Goal: Task Accomplishment & Management: Manage account settings

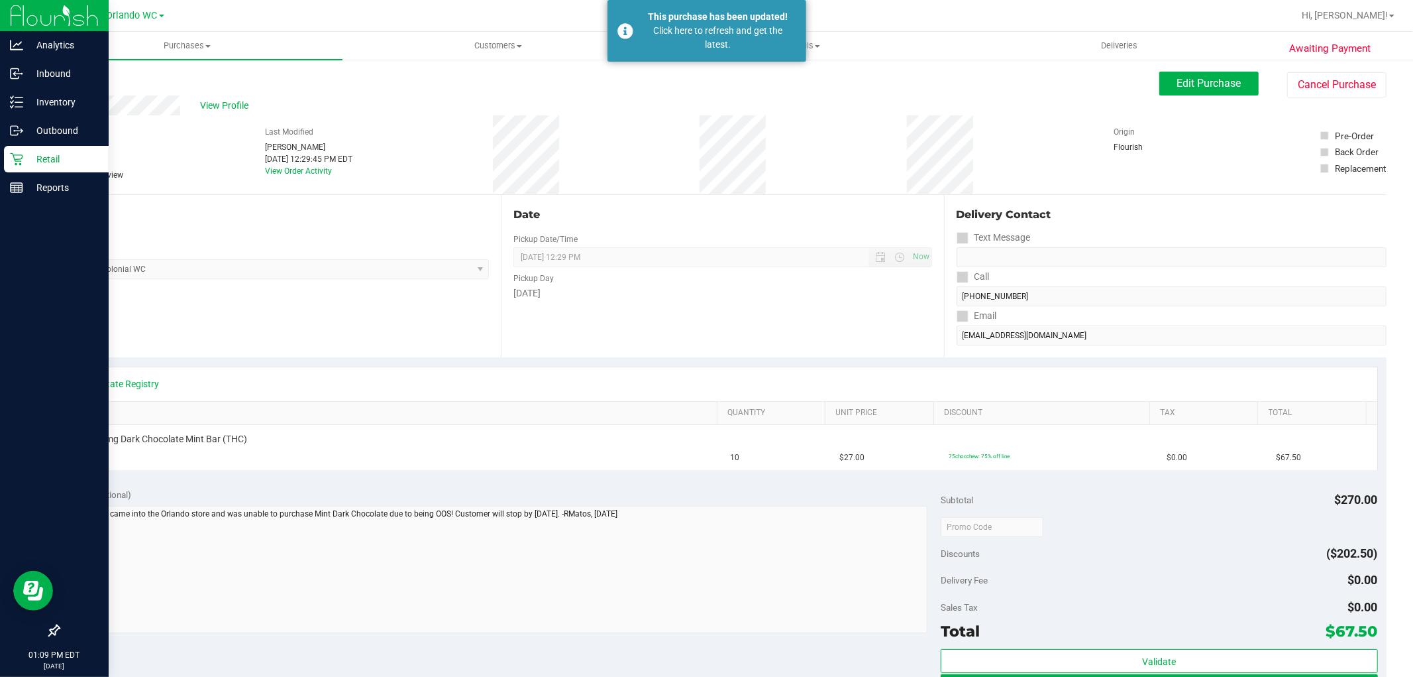
click at [48, 151] on p "Retail" at bounding box center [63, 159] width 80 height 16
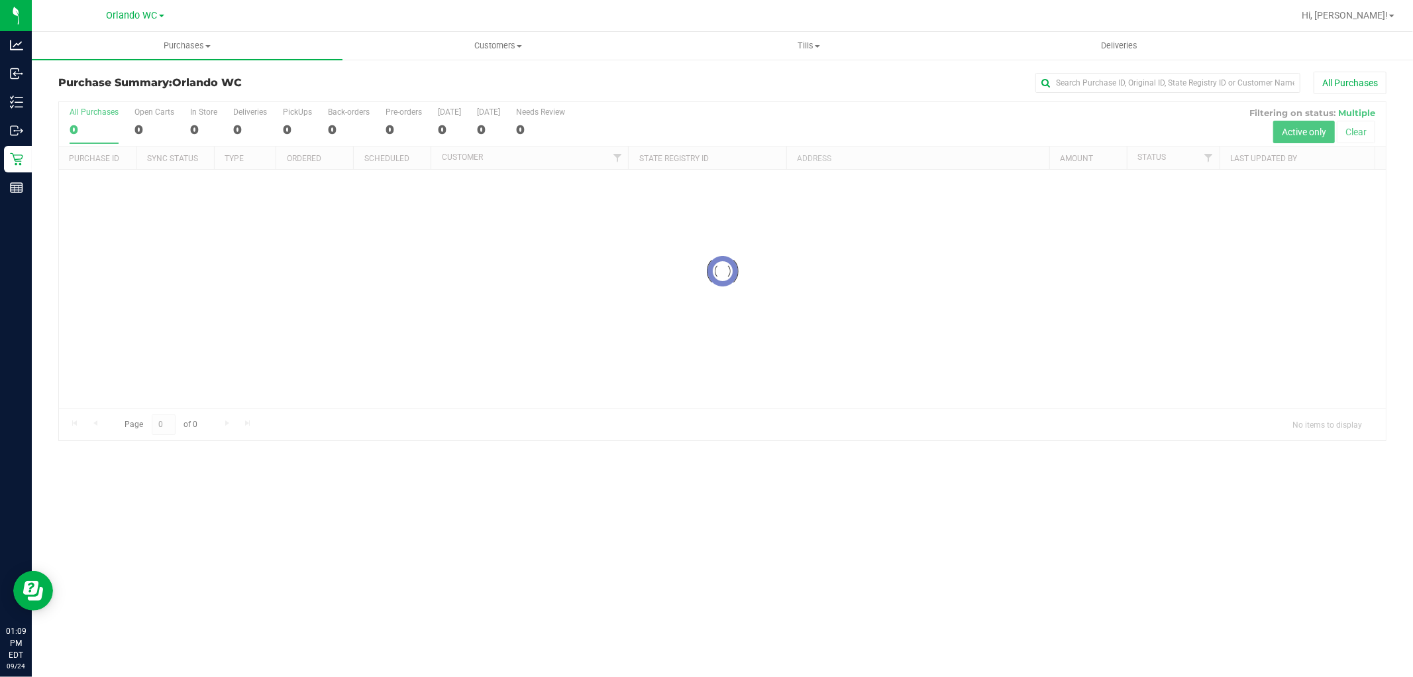
click at [718, 453] on div "Purchase Summary: Orlando WC All Purchases Loading... All Purchases 0 Open Cart…" at bounding box center [723, 256] width 1382 height 396
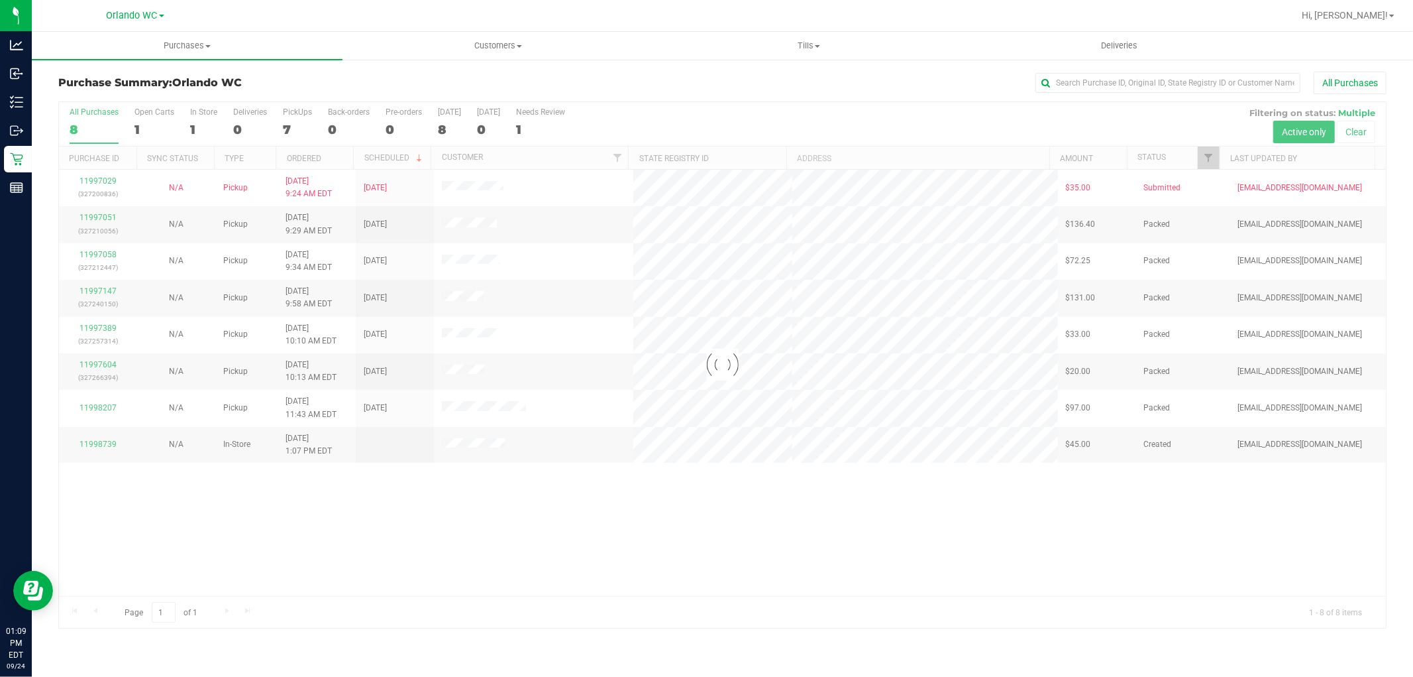
click at [779, 518] on div at bounding box center [722, 364] width 1327 height 525
click at [921, 511] on div "11997029 (327200836) N/A Pickup 9/24/2025 9:24 AM EDT 9/24/2025 $35.00 Submitte…" at bounding box center [722, 383] width 1327 height 426
click at [846, 471] on div "11997029 (327200836) N/A Pickup 9/24/2025 9:24 AM EDT 9/24/2025 $35.00 Submitte…" at bounding box center [722, 383] width 1327 height 426
click at [672, 480] on div at bounding box center [722, 364] width 1327 height 525
click at [755, 469] on div "11997029 (327200836) N/A Pickup 9/24/2025 9:24 AM EDT 9/24/2025 $35.00 Submitte…" at bounding box center [722, 383] width 1327 height 426
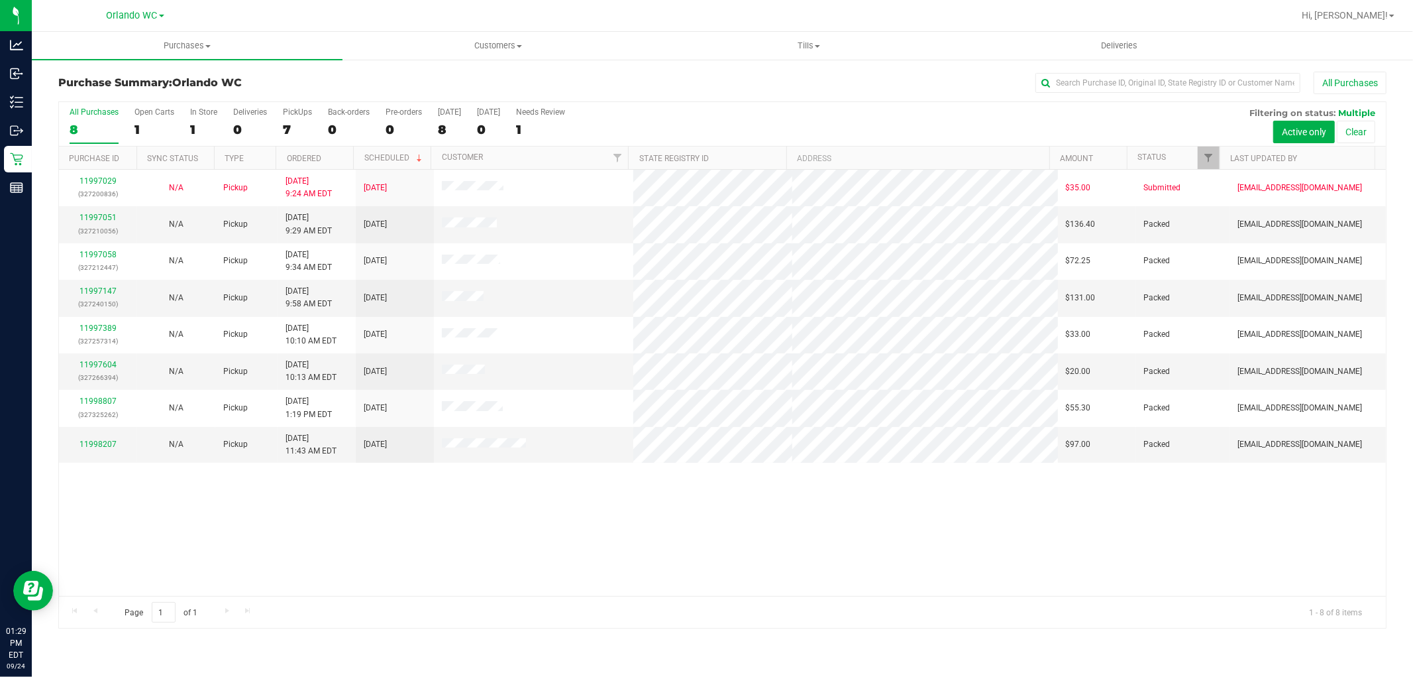
click at [755, 469] on div "11997029 (327200836) N/A Pickup 9/24/2025 9:24 AM EDT 9/24/2025 $35.00 Submitte…" at bounding box center [722, 383] width 1327 height 426
click at [726, 530] on div "11997029 (327200836) N/A Pickup 9/24/2025 9:24 AM EDT 9/24/2025 $35.00 Submitte…" at bounding box center [722, 383] width 1327 height 426
click at [731, 506] on div "11997029 (327200836) N/A Pickup 9/24/2025 9:24 AM EDT 9/24/2025 $35.00 Submitte…" at bounding box center [722, 383] width 1327 height 426
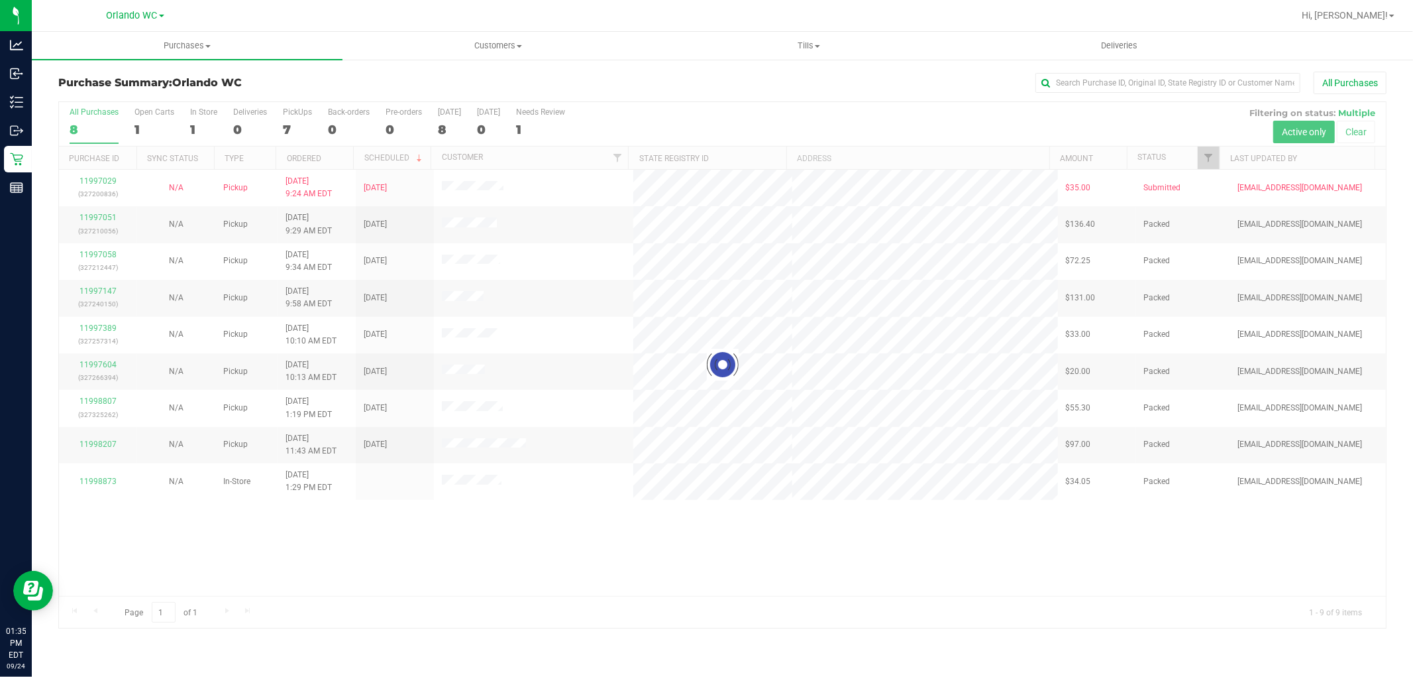
click at [740, 371] on div at bounding box center [722, 364] width 1327 height 525
click at [785, 369] on div at bounding box center [722, 364] width 1327 height 525
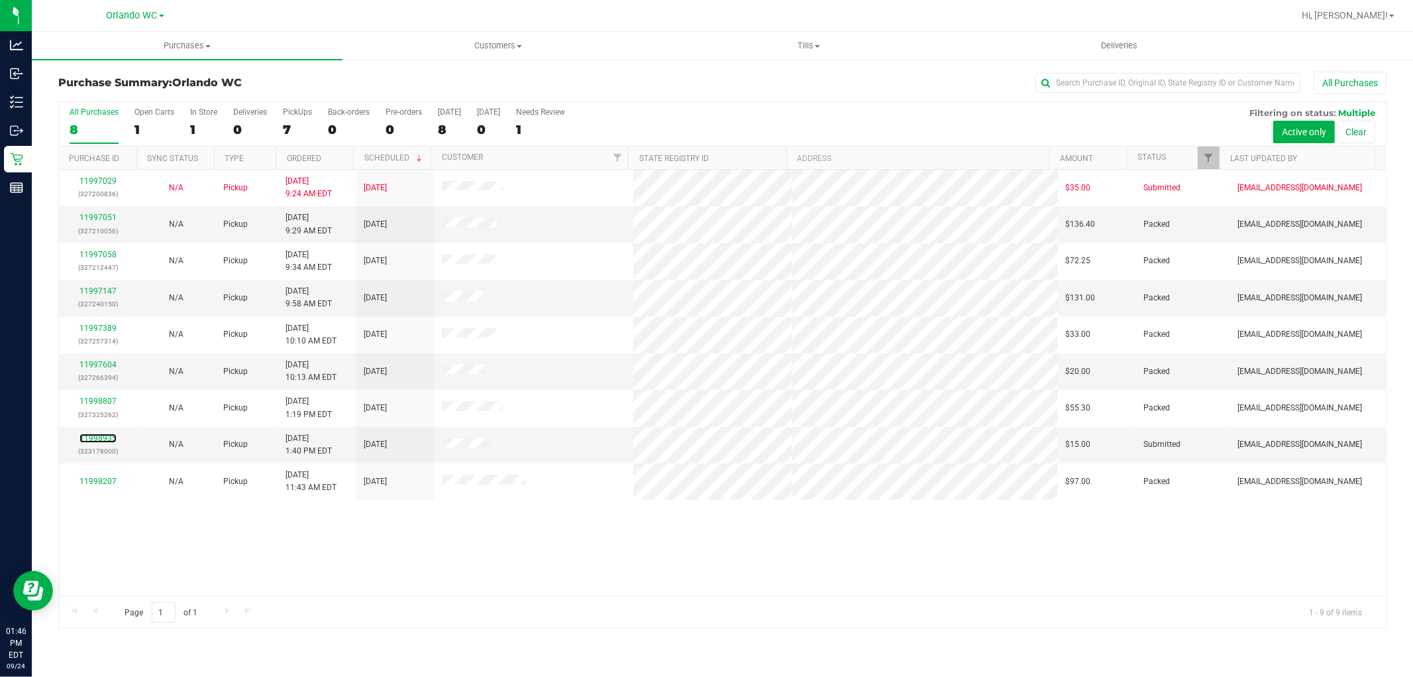
click at [96, 436] on link "11998935" at bounding box center [98, 437] width 37 height 9
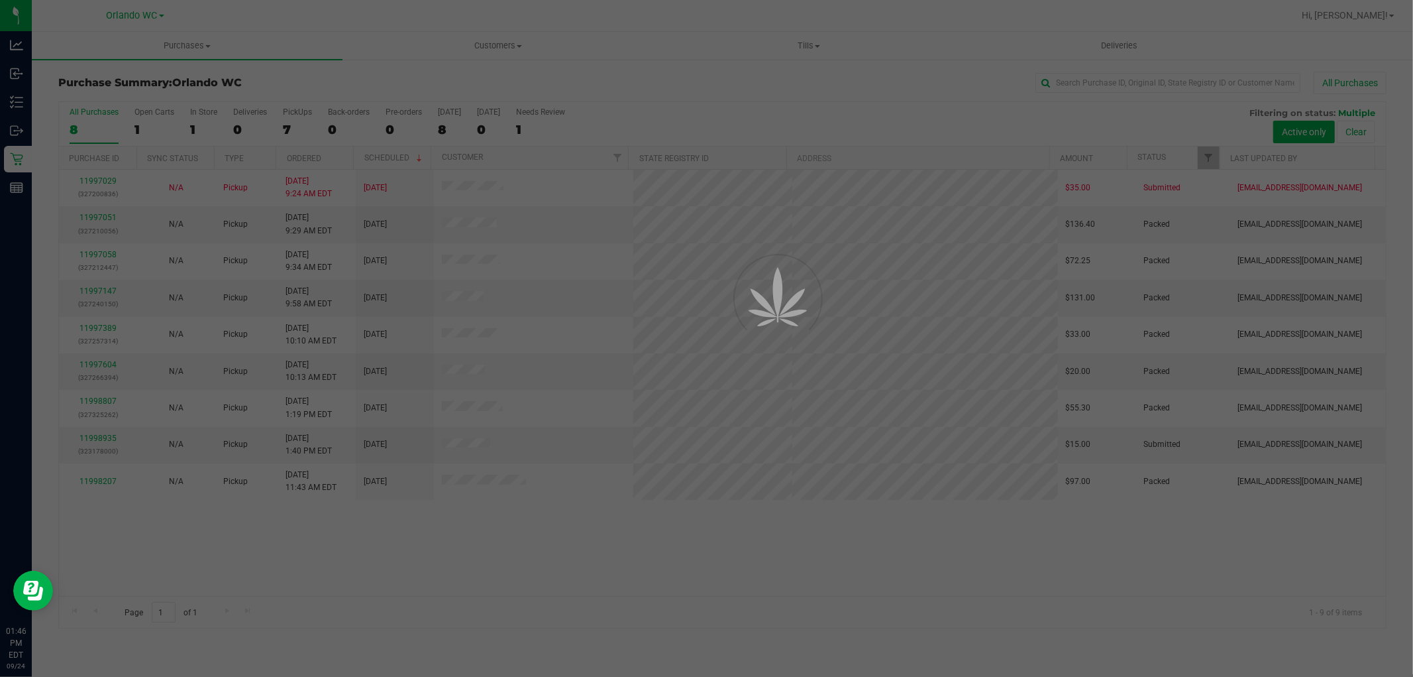
click at [949, 448] on div at bounding box center [706, 338] width 1413 height 677
click at [938, 502] on div at bounding box center [706, 338] width 1413 height 677
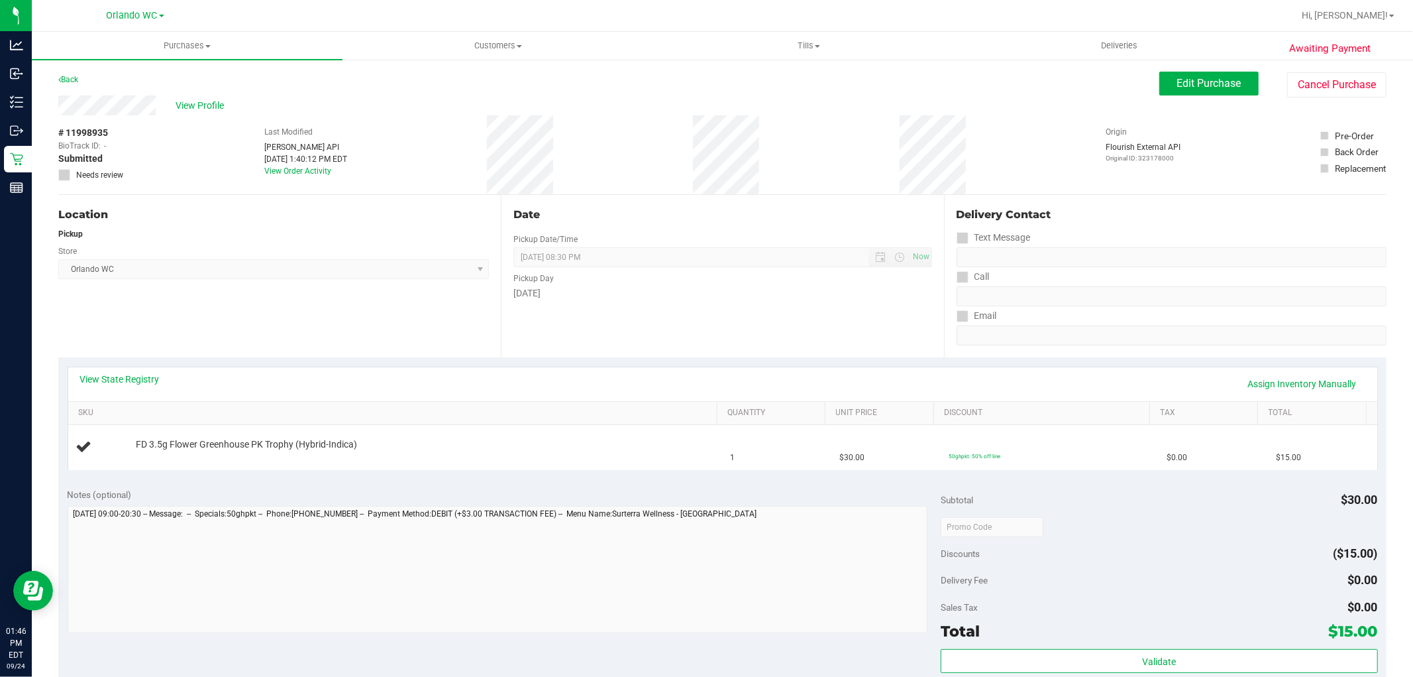
click at [458, 268] on span "Orlando WC Select Store Bonita Springs WC Boynton Beach WC Bradenton WC Brandon…" at bounding box center [273, 269] width 431 height 20
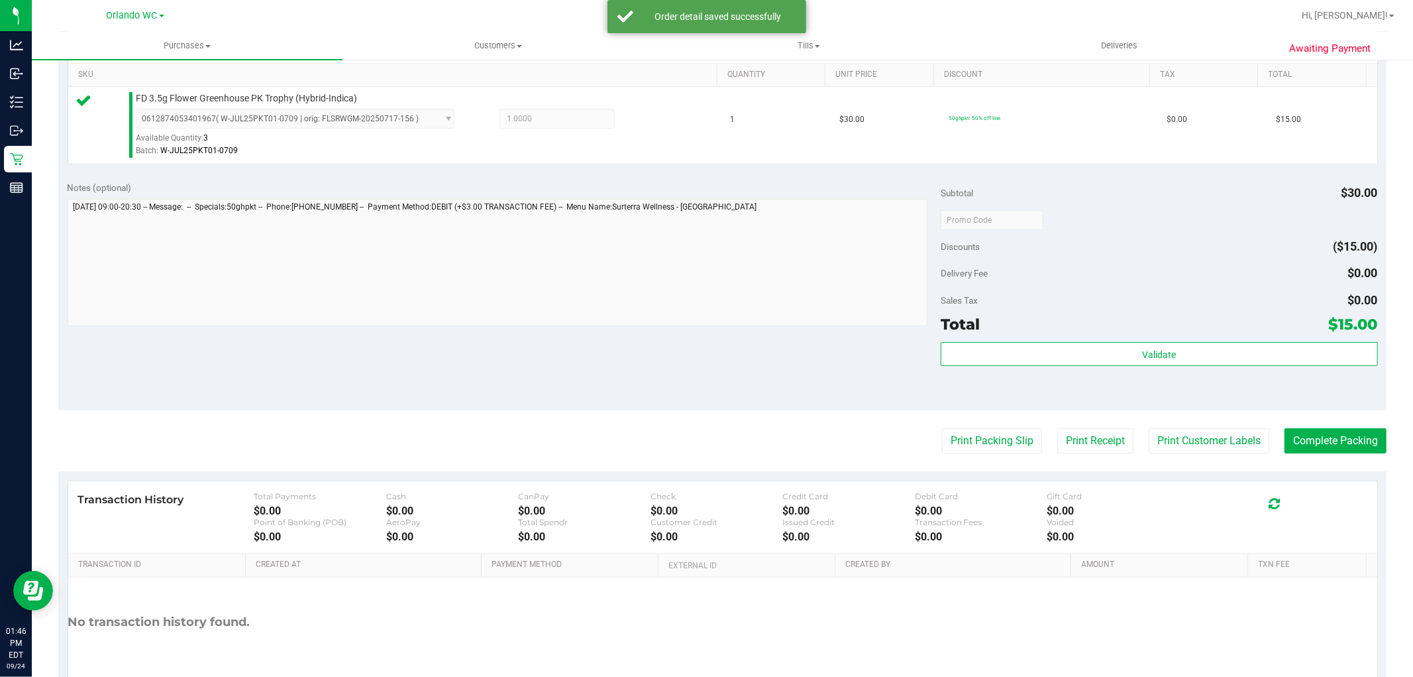
scroll to position [408, 0]
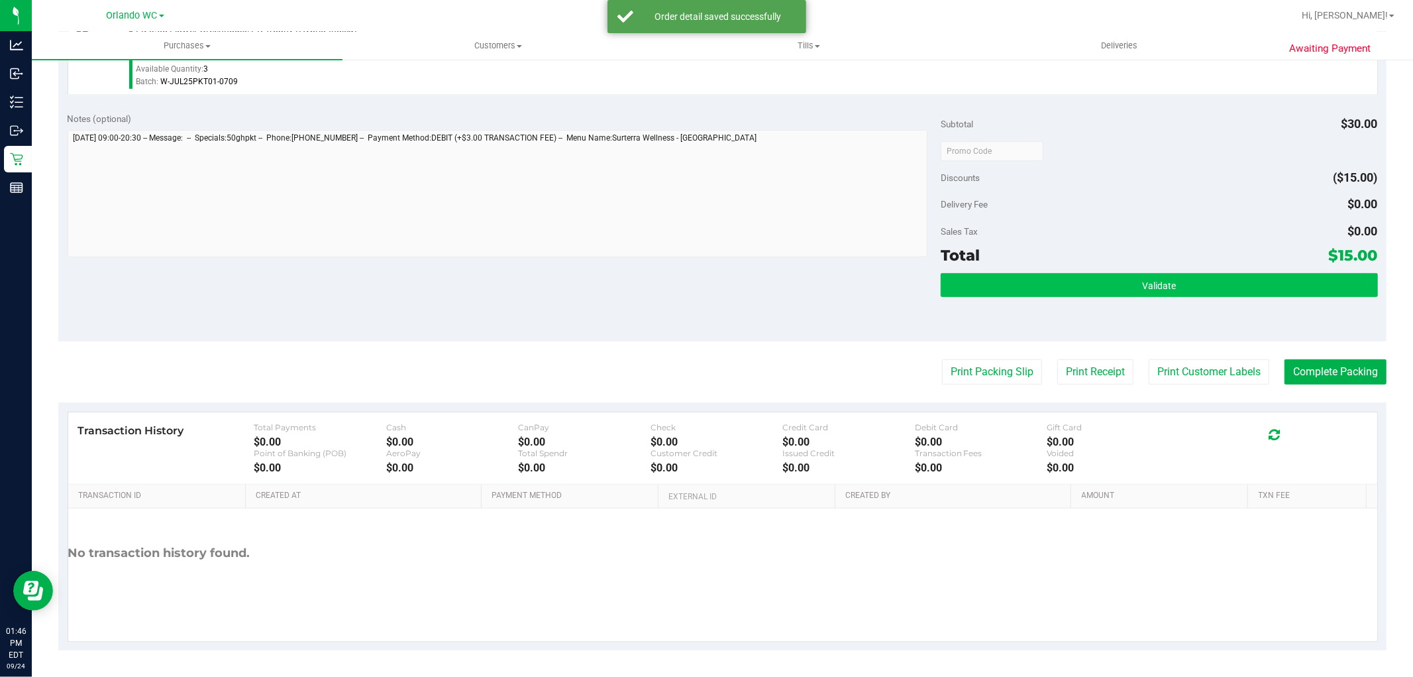
click at [1168, 273] on button "Validate" at bounding box center [1159, 285] width 437 height 24
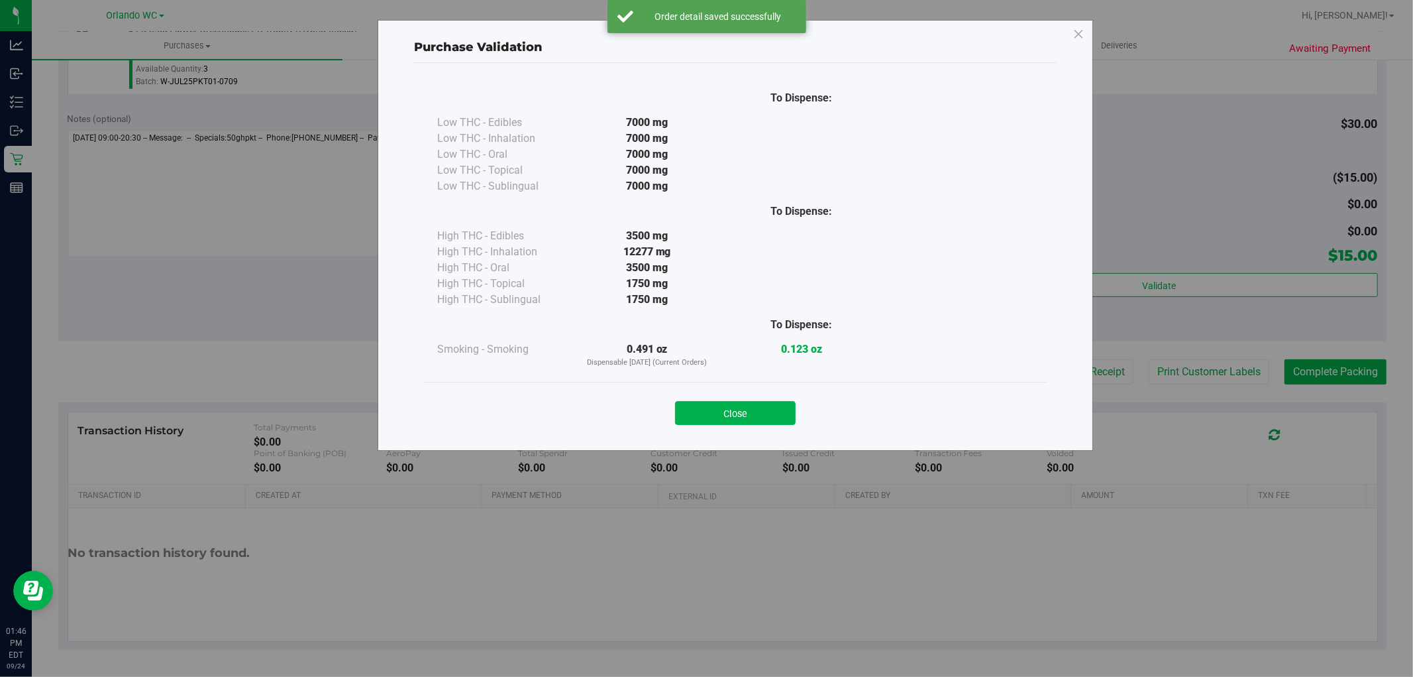
click at [1209, 373] on div "Purchase Validation To Dispense: Low THC - Edibles 7000 mg" at bounding box center [711, 338] width 1423 height 677
click at [762, 411] on button "Close" at bounding box center [735, 413] width 121 height 24
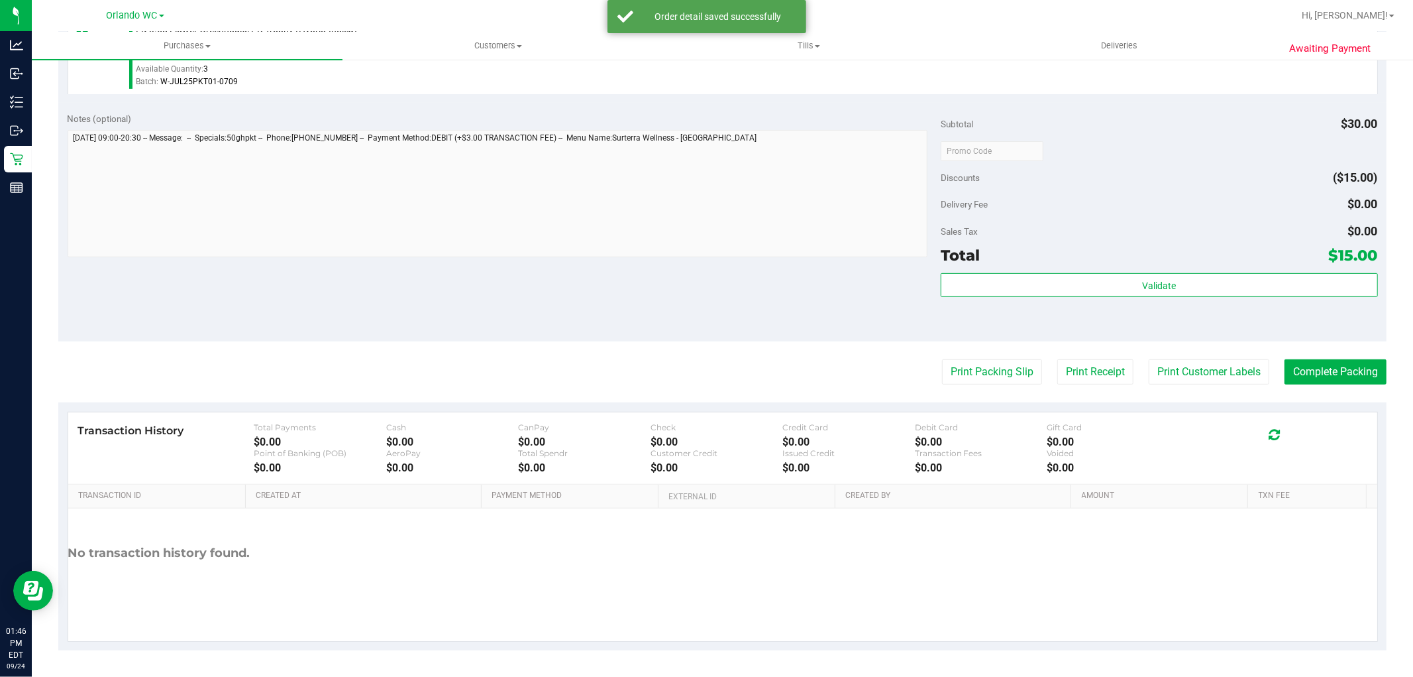
click at [1210, 412] on div "Transaction History Total Payments $0.00 Cash $0.00 CanPay $0.00 Check $0.00 Cr…" at bounding box center [722, 448] width 1309 height 72
click at [1207, 372] on button "Print Customer Labels" at bounding box center [1209, 371] width 121 height 25
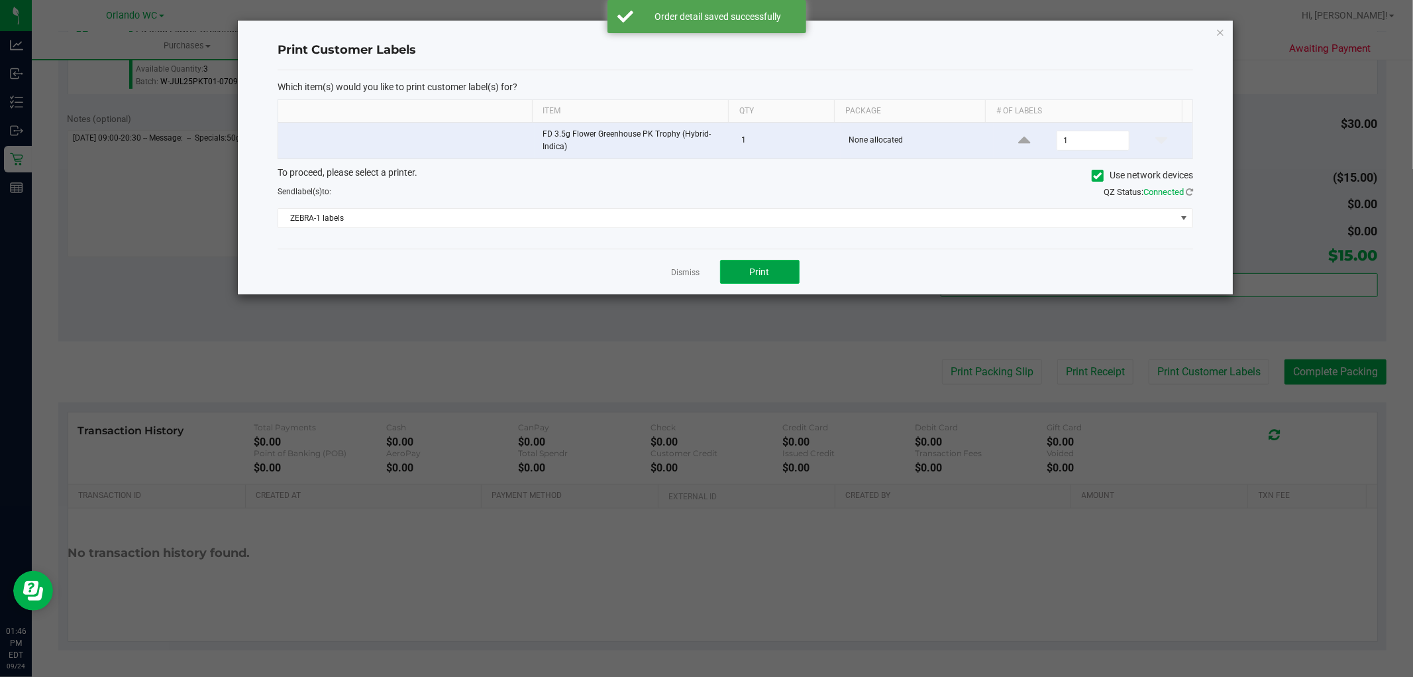
click at [761, 261] on button "Print" at bounding box center [760, 272] width 80 height 24
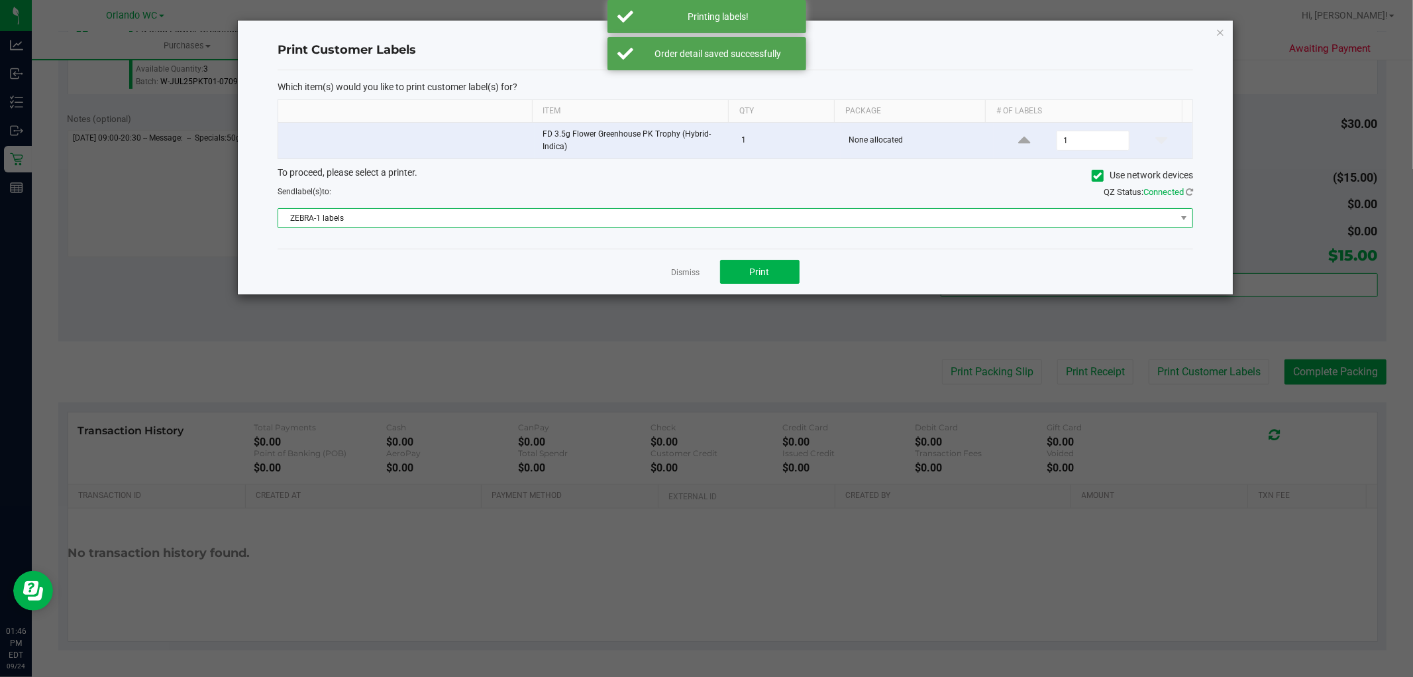
click at [694, 217] on span "ZEBRA-1 labels" at bounding box center [727, 218] width 898 height 19
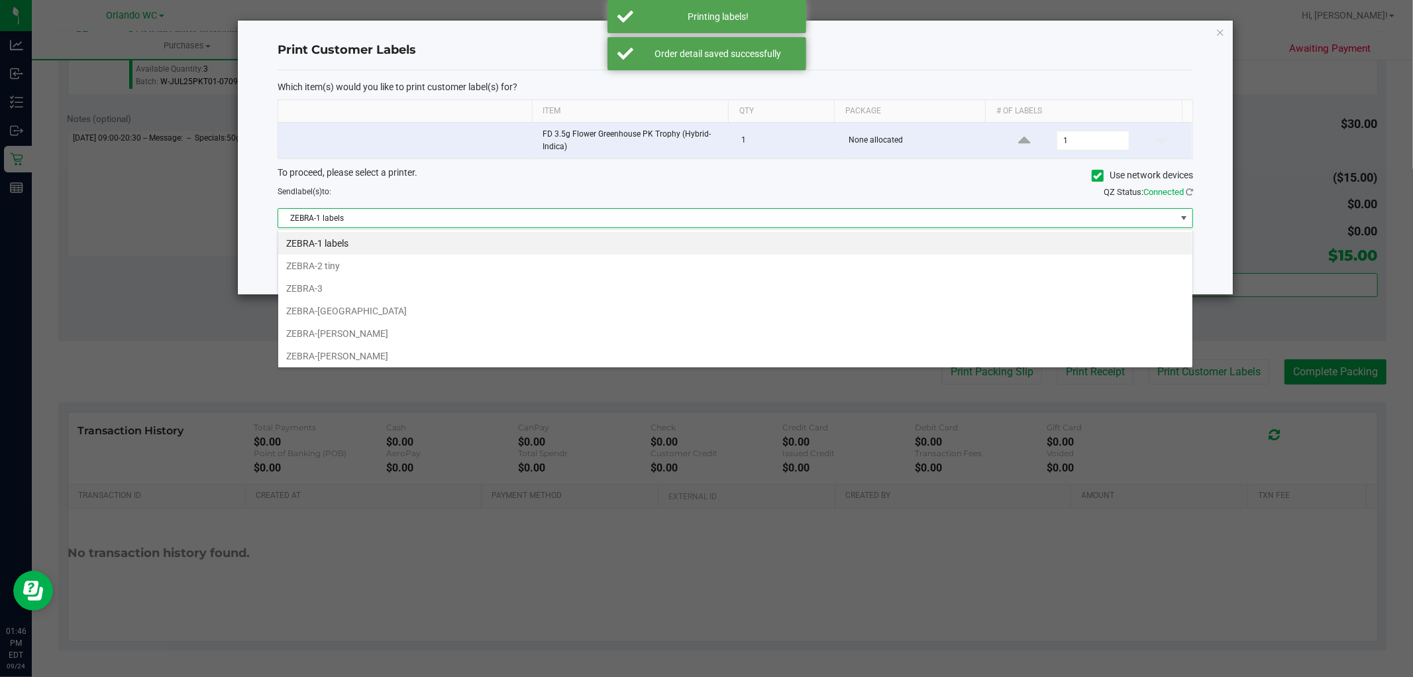
scroll to position [20, 916]
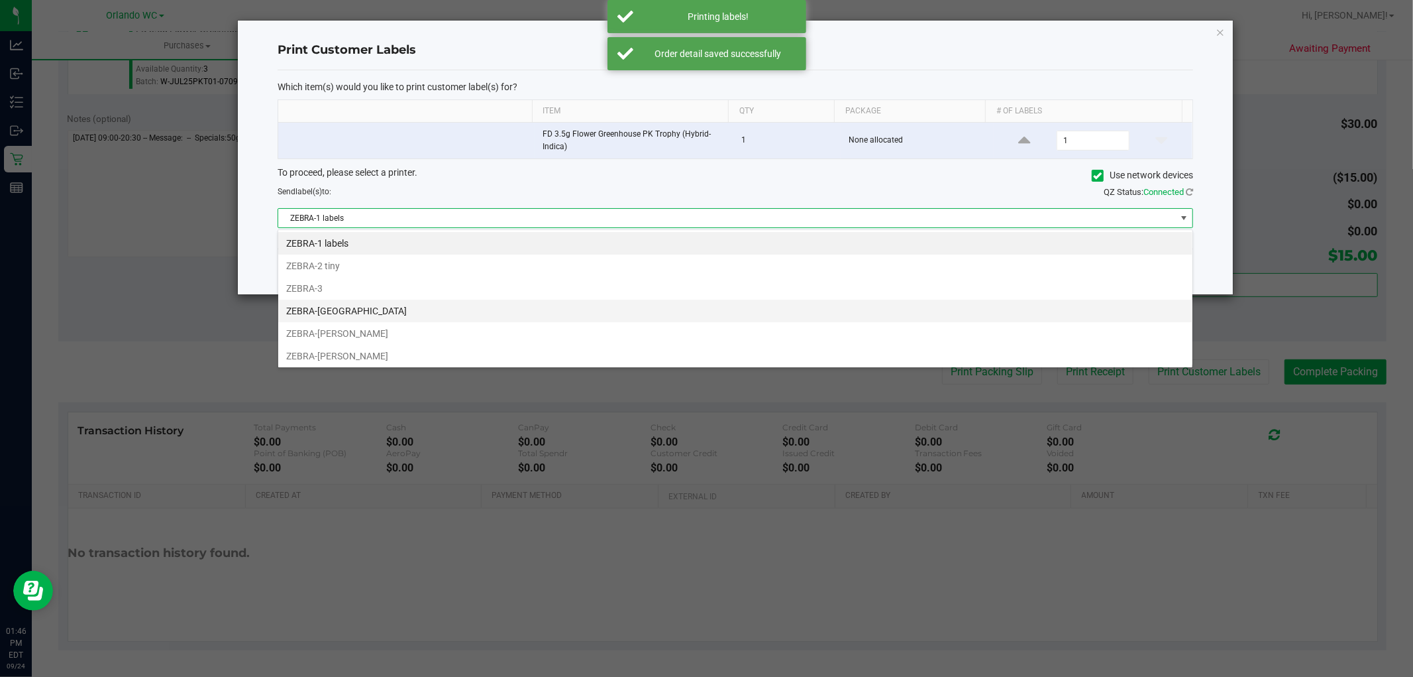
click at [337, 315] on li "ZEBRA-MADAGASCAR" at bounding box center [735, 311] width 914 height 23
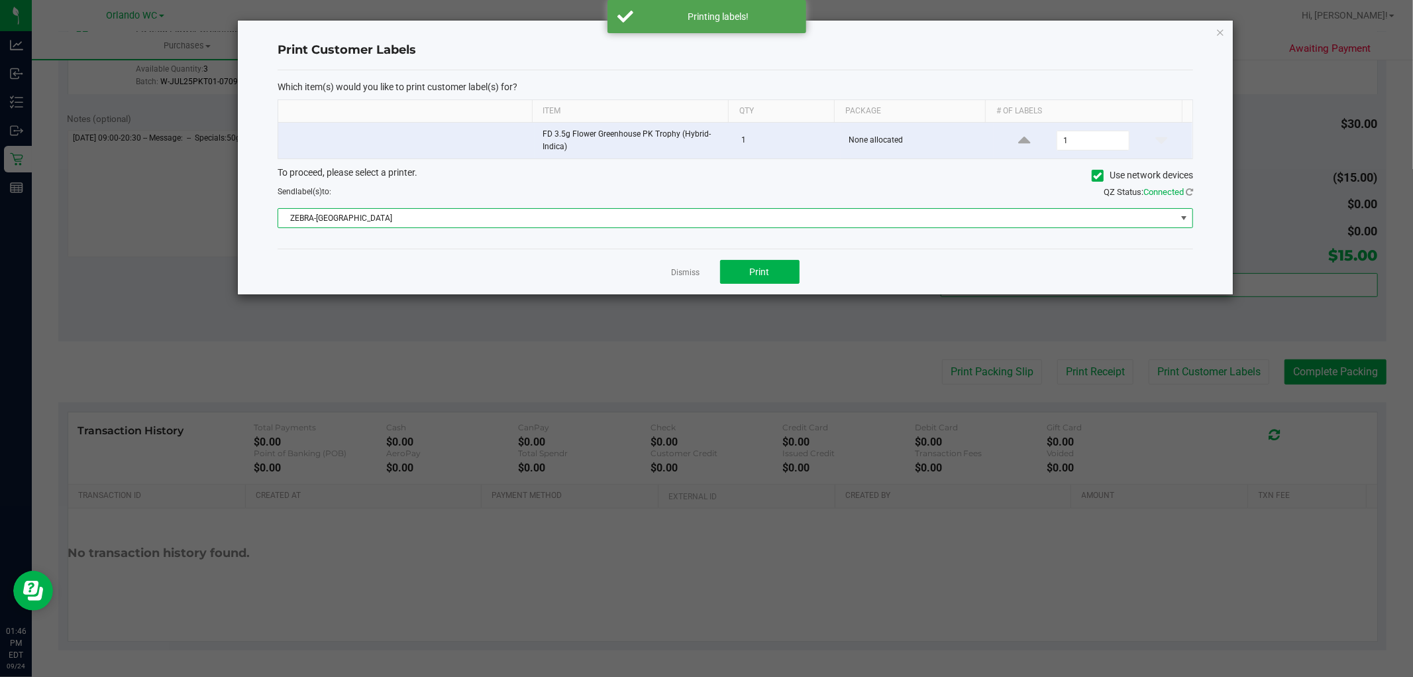
click at [498, 213] on span "ZEBRA-MADAGASCAR" at bounding box center [727, 218] width 898 height 19
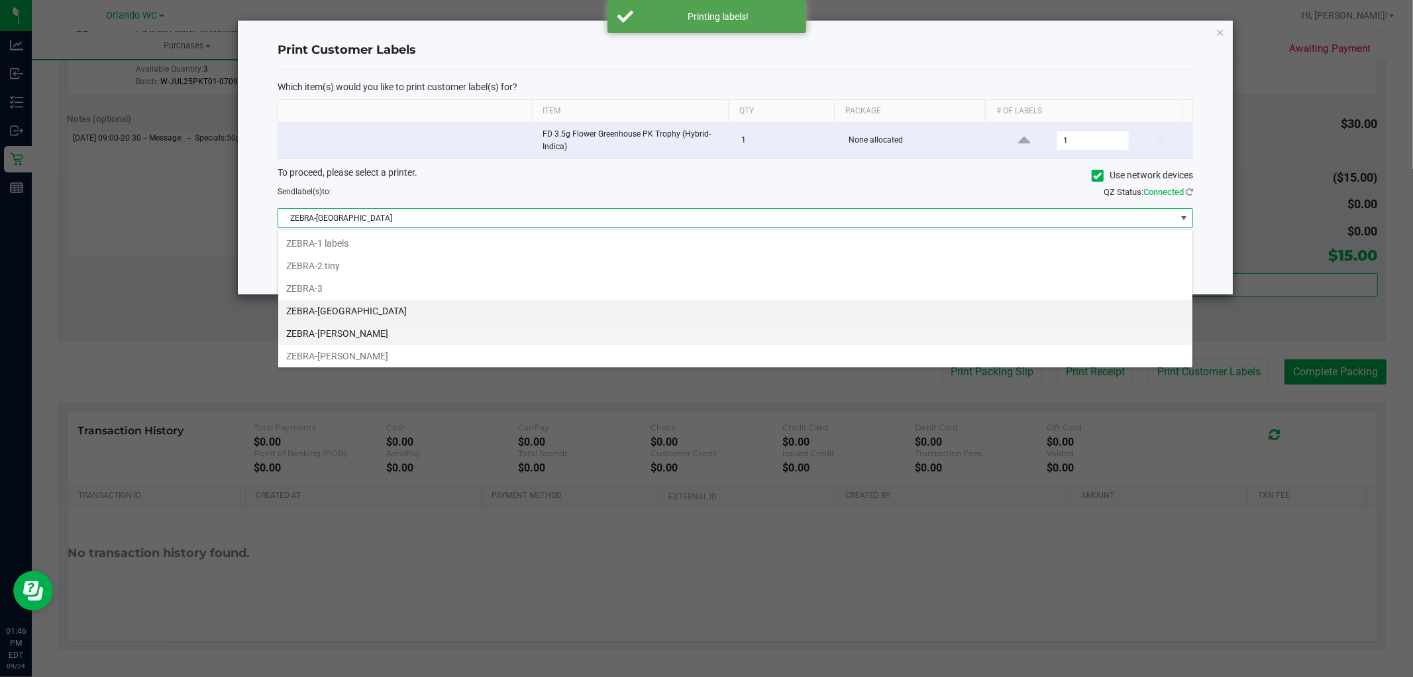
click at [355, 334] on li "ZEBRA-RODNEY-ATKINS" at bounding box center [735, 333] width 914 height 23
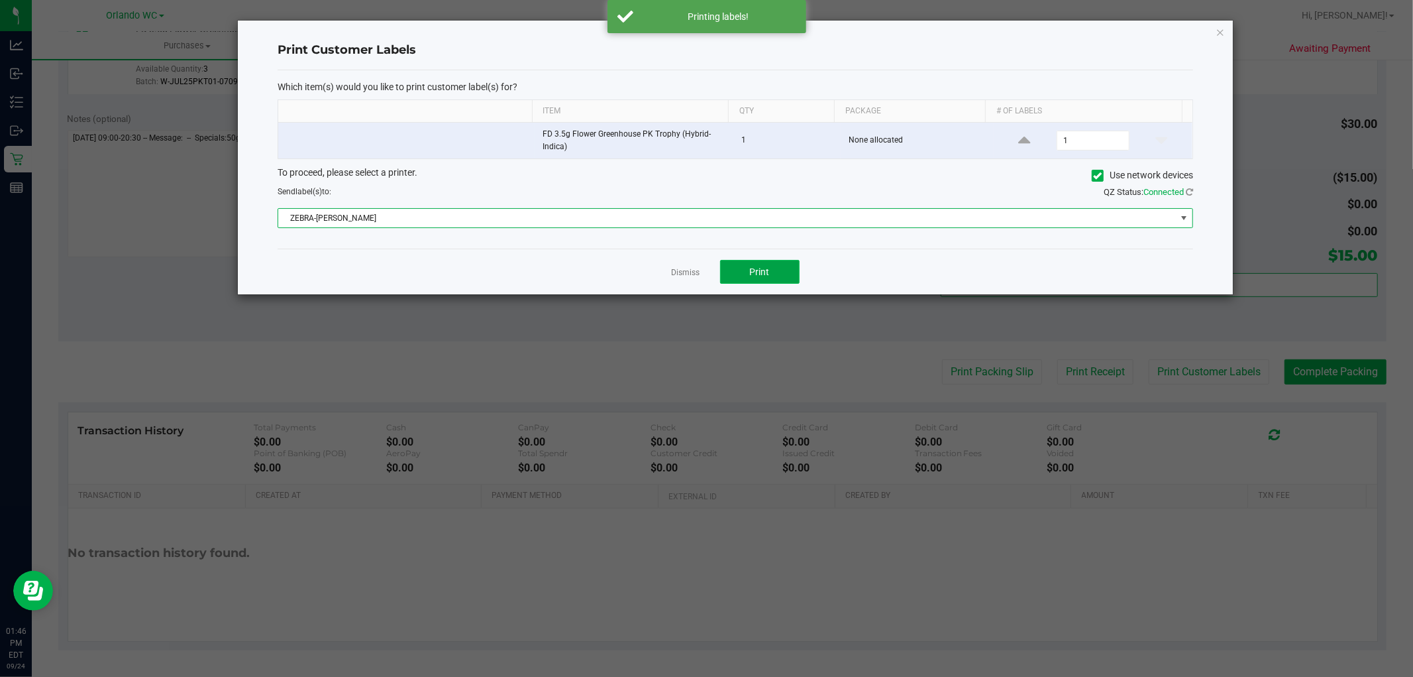
click at [794, 280] on button "Print" at bounding box center [760, 272] width 80 height 24
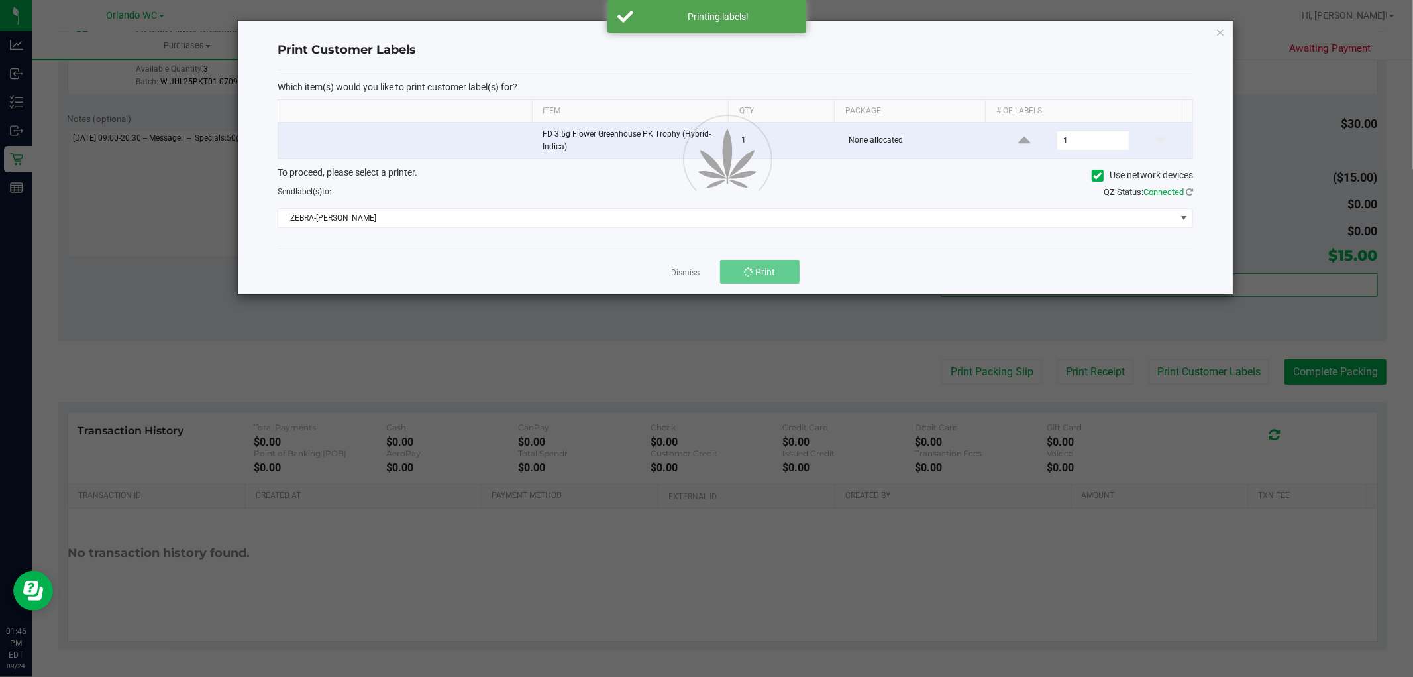
click at [991, 382] on ngb-modal-window "Print Customer Labels Which item(s) would you like to print customer label(s) f…" at bounding box center [711, 338] width 1423 height 677
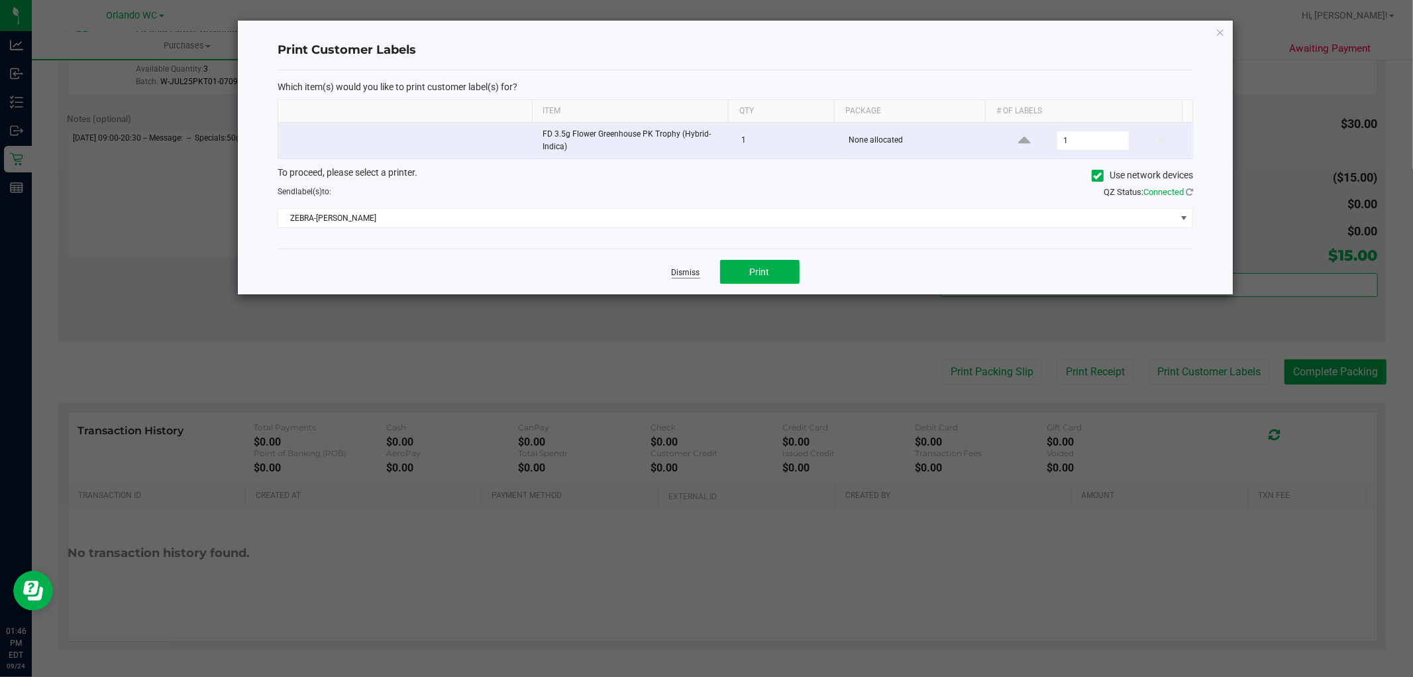
click at [679, 270] on link "Dismiss" at bounding box center [686, 272] width 28 height 11
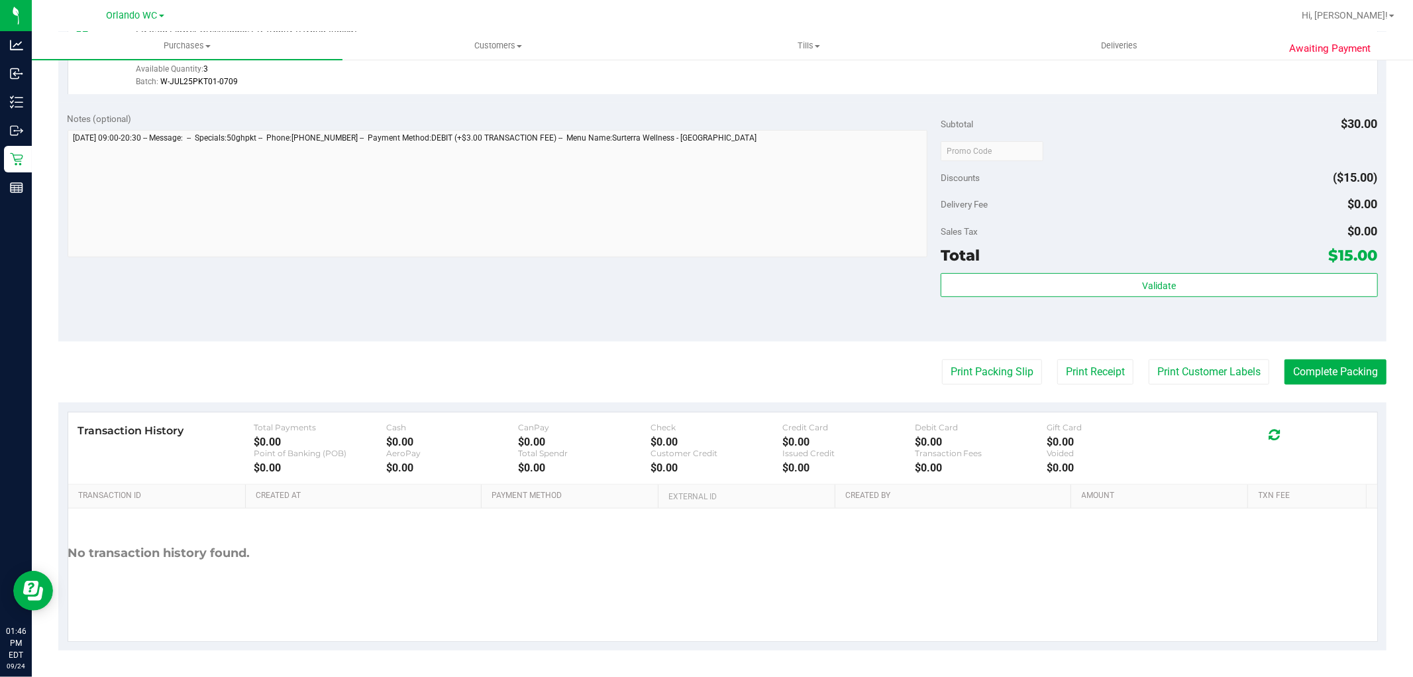
click at [661, 349] on purchase-details "Back Edit Purchase Cancel Purchase View Profile # 11998935 BioTrack ID: - Submi…" at bounding box center [722, 157] width 1329 height 985
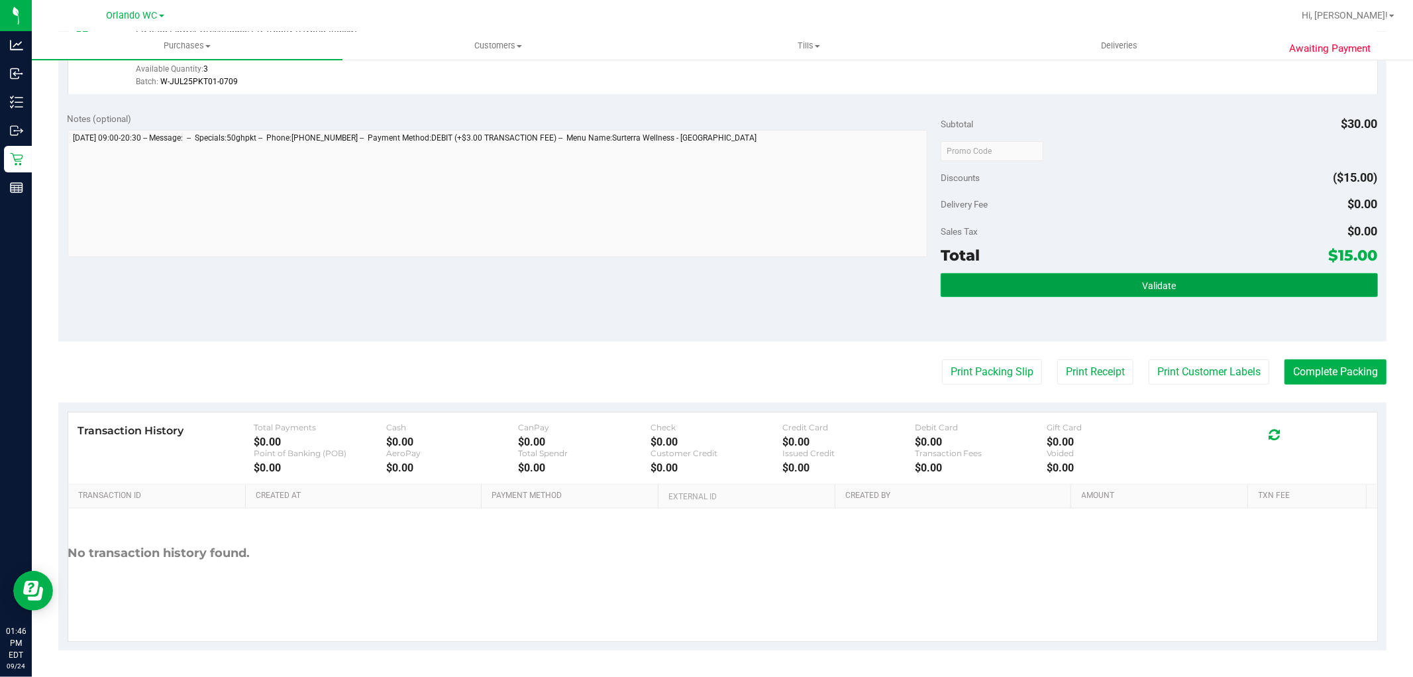
click at [1225, 275] on button "Validate" at bounding box center [1159, 285] width 437 height 24
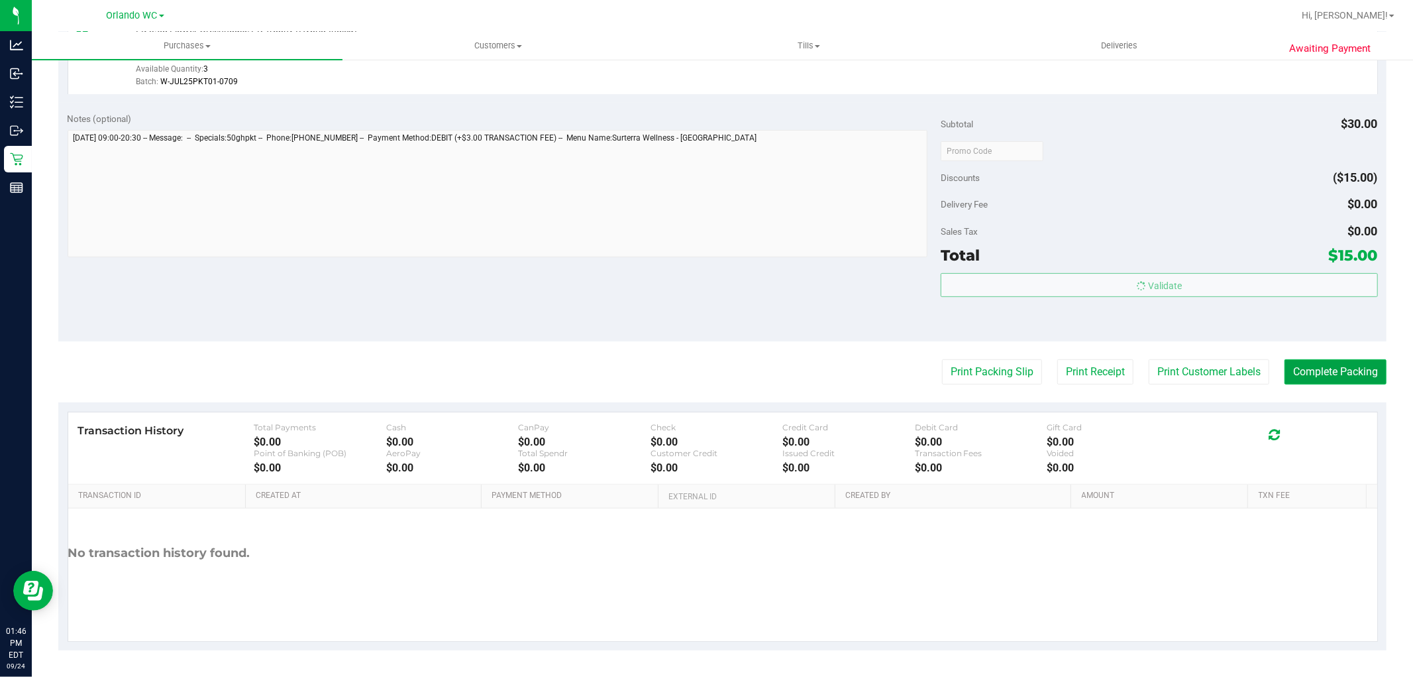
click at [1326, 368] on button "Complete Packing" at bounding box center [1336, 371] width 102 height 25
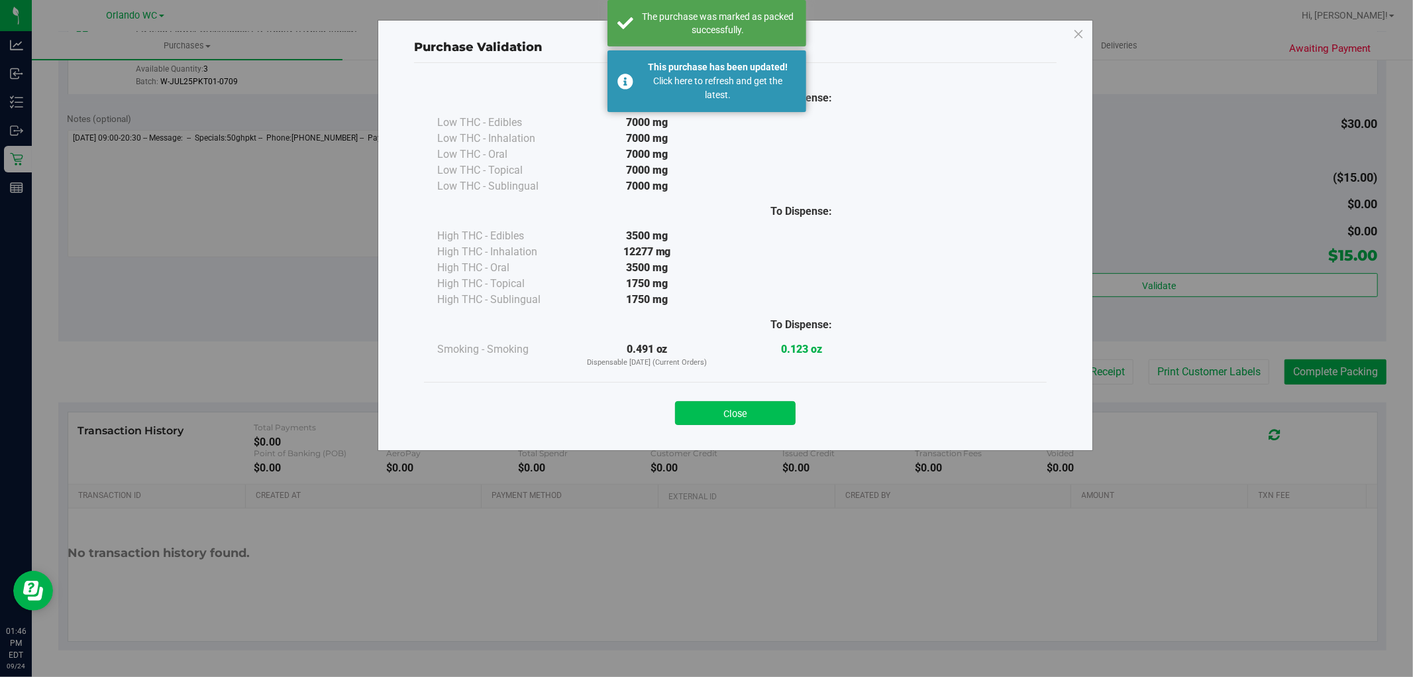
click at [736, 424] on button "Close" at bounding box center [735, 413] width 121 height 24
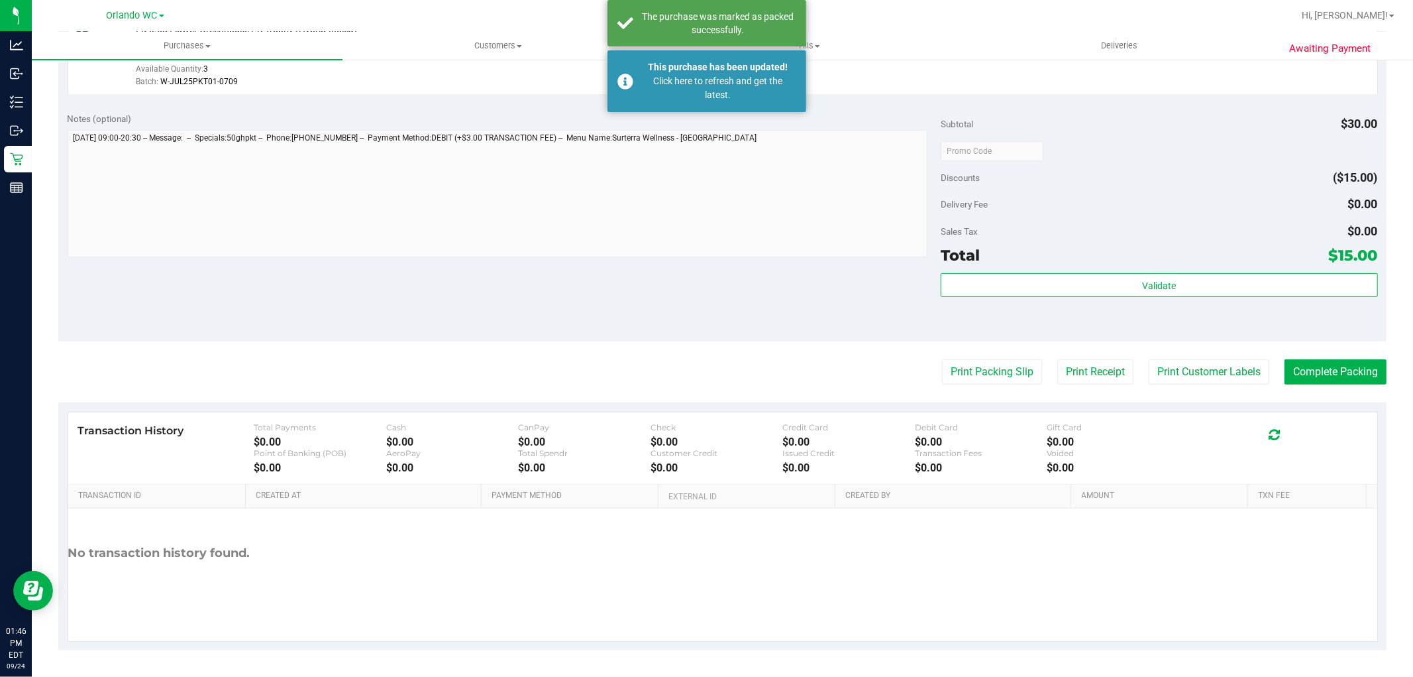
click at [1260, 186] on div "Discounts ($15.00)" at bounding box center [1159, 178] width 437 height 24
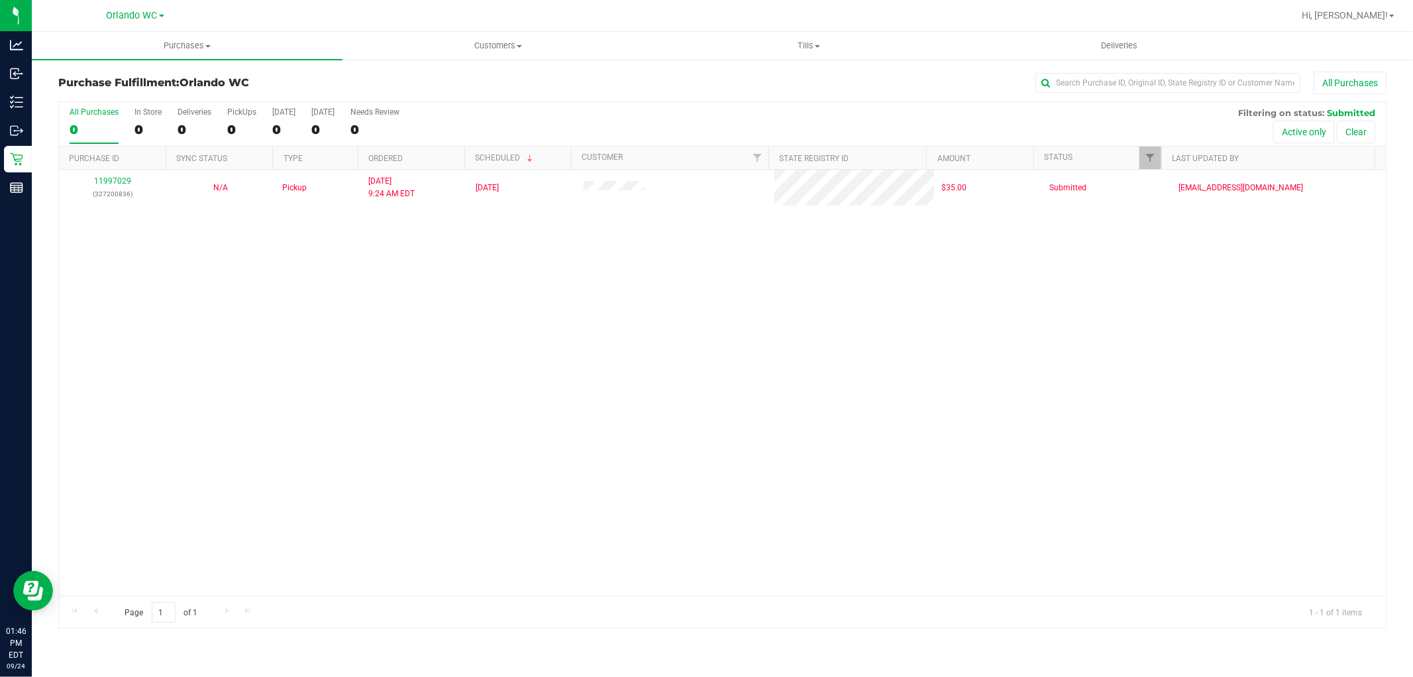
click at [895, 349] on div "11997029 (327200836) N/A Pickup 9/24/2025 9:24 AM EDT 9/24/2025 $35.00 Submitte…" at bounding box center [722, 383] width 1327 height 426
click at [815, 341] on div "11997029 (327200836) N/A Pickup 9/24/2025 9:24 AM EDT 9/24/2025 $35.00 Submitte…" at bounding box center [722, 383] width 1327 height 426
click at [517, 349] on div "11997029 (327200836) N/A Pickup 9/24/2025 9:24 AM EDT 9/24/2025 $35.00 Submitte…" at bounding box center [722, 383] width 1327 height 426
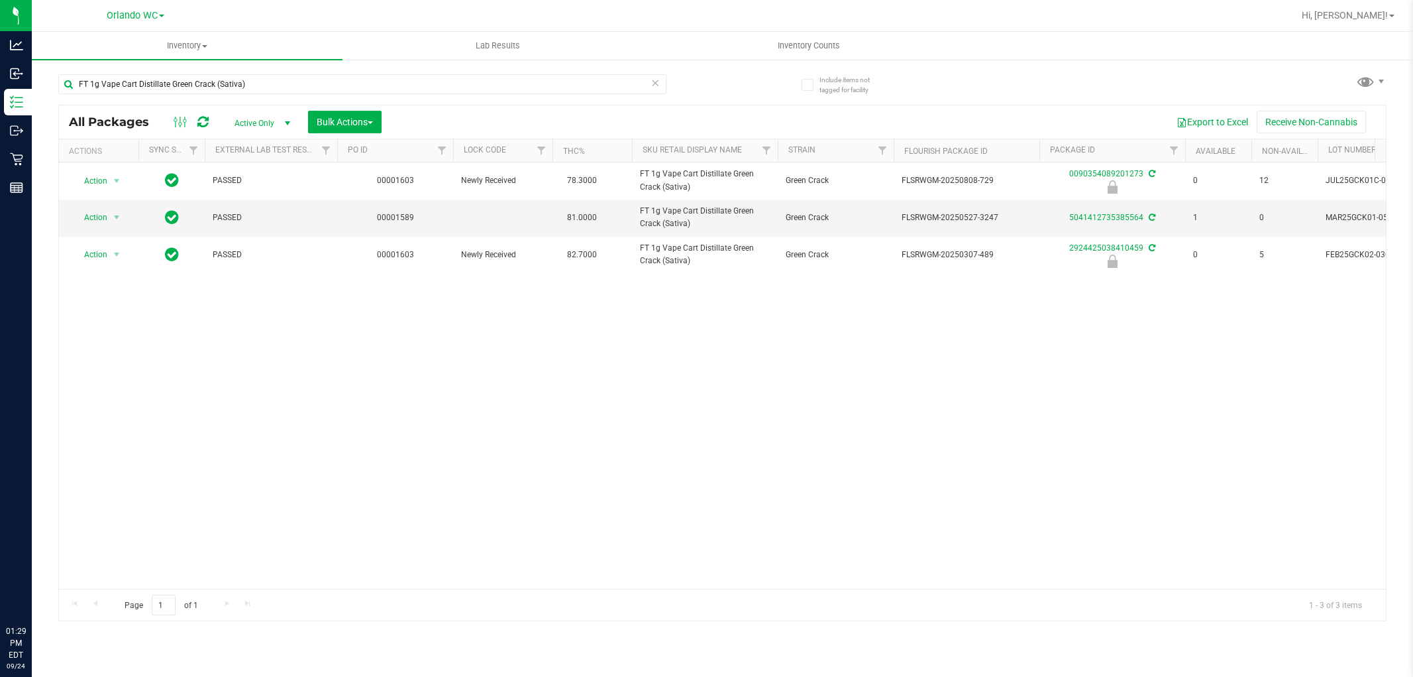
click at [750, 379] on div "Action Action Edit attributes Global inventory Locate package Package audit log…" at bounding box center [722, 375] width 1327 height 426
click at [761, 378] on div "Action Action Edit attributes Global inventory Locate package Package audit log…" at bounding box center [722, 375] width 1327 height 426
click at [759, 378] on div "Action Action Edit attributes Global inventory Locate package Package audit log…" at bounding box center [722, 375] width 1327 height 426
click at [594, 341] on div "Action Action Edit attributes Global inventory Locate package Package audit log…" at bounding box center [722, 375] width 1327 height 426
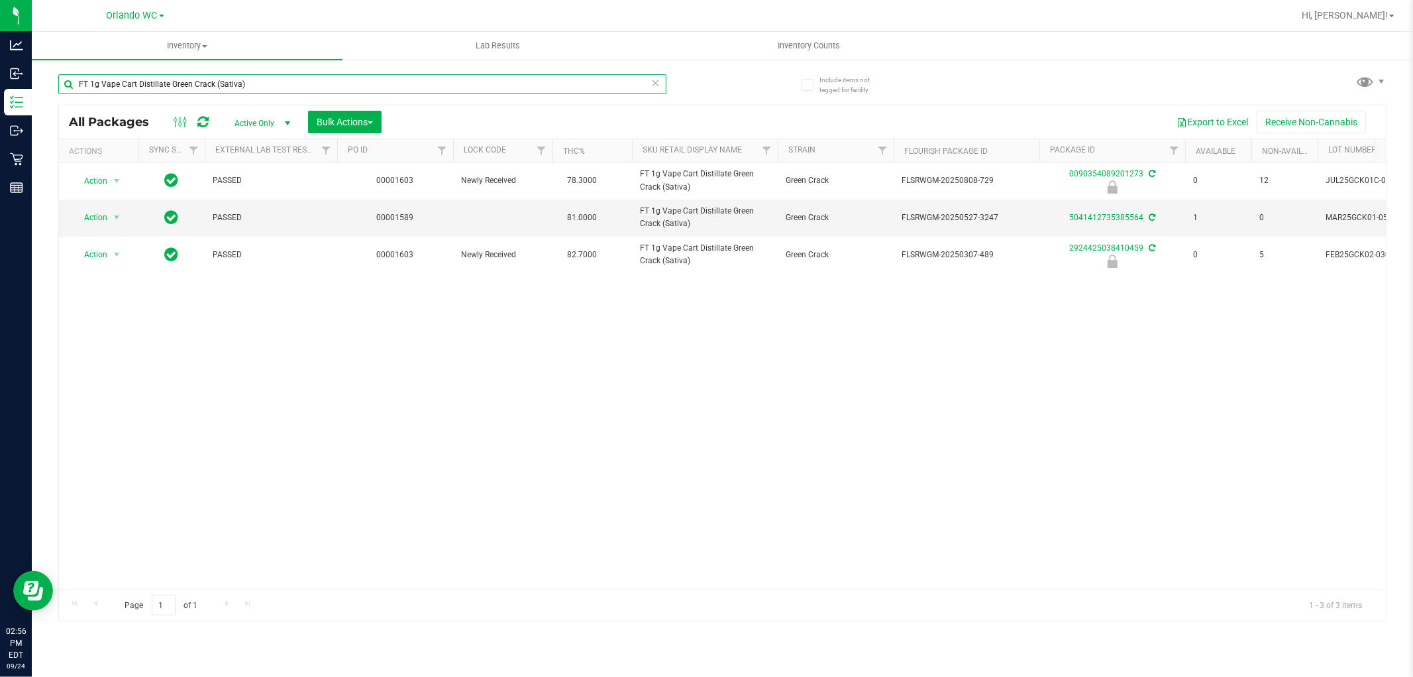
click at [257, 90] on input "FT 1g Vape Cart Distillate Green Crack (Sativa)" at bounding box center [362, 84] width 608 height 20
paste input "0.5g Vape Cart Distillate Master Kush (Indic"
type input "FT 0.5g Vape Cart Distillate Master Kush (Indica)"
click at [335, 298] on div "Action Action Edit attributes Global inventory Locate package Package audit log…" at bounding box center [722, 375] width 1327 height 426
drag, startPoint x: 334, startPoint y: 329, endPoint x: 338, endPoint y: 382, distance: 53.2
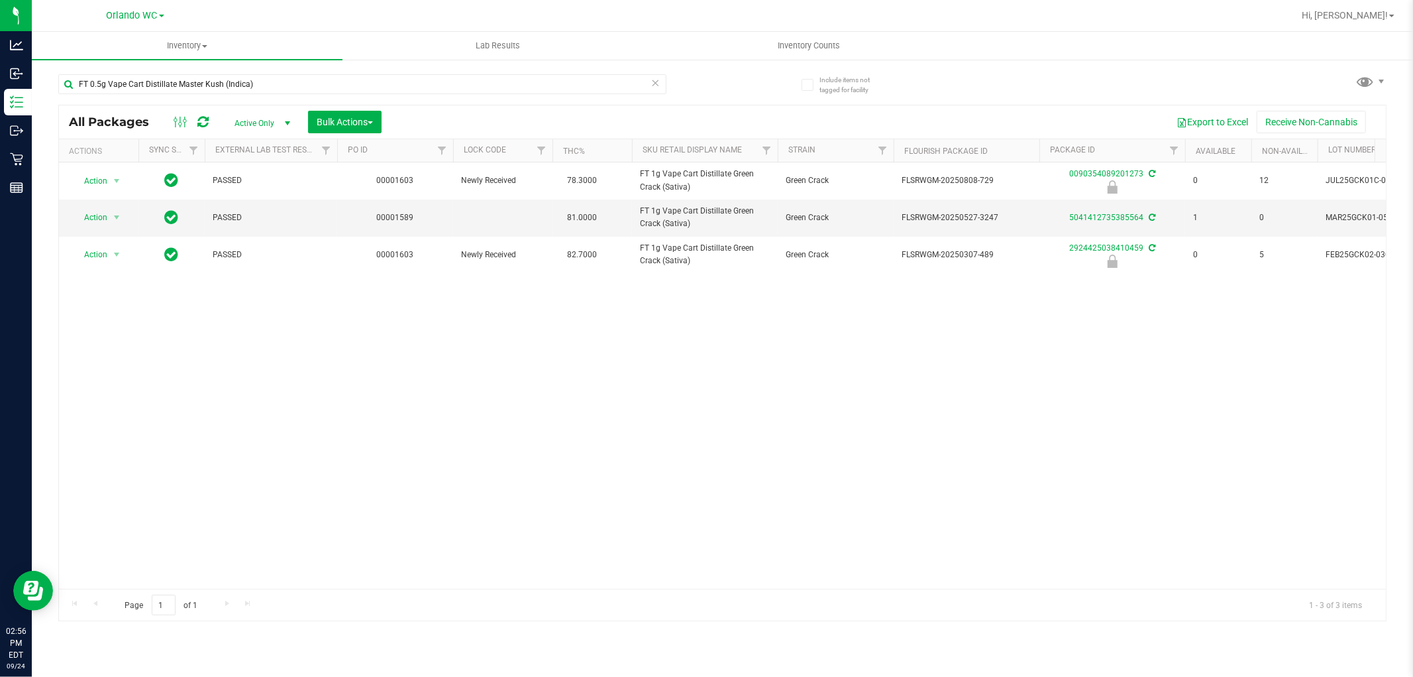
click at [334, 336] on div "Action Action Edit attributes Global inventory Locate package Package audit log…" at bounding box center [722, 375] width 1327 height 426
click at [337, 368] on div "Action Action Edit attributes Global inventory Locate package Package audit log…" at bounding box center [722, 375] width 1327 height 426
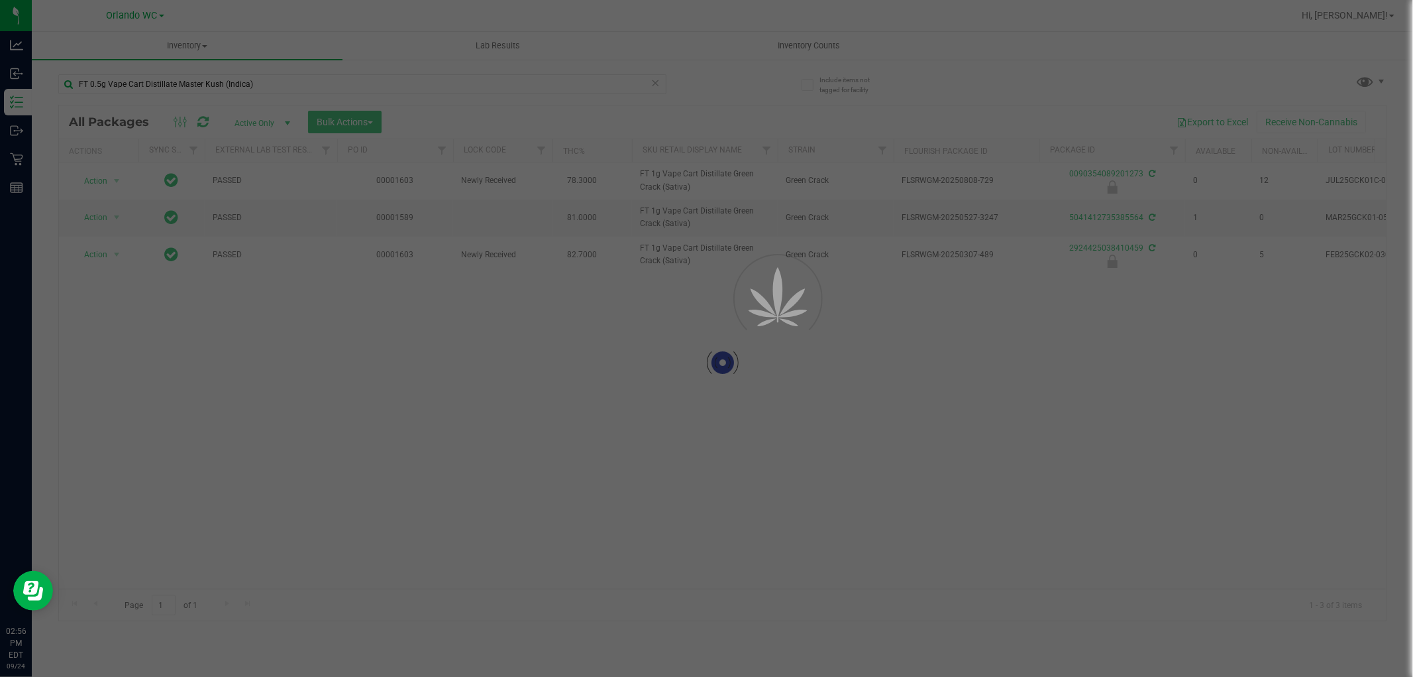
click at [343, 371] on div "Inventory All packages All inventory Waste log Create inventory Lab Results Inv…" at bounding box center [723, 354] width 1382 height 645
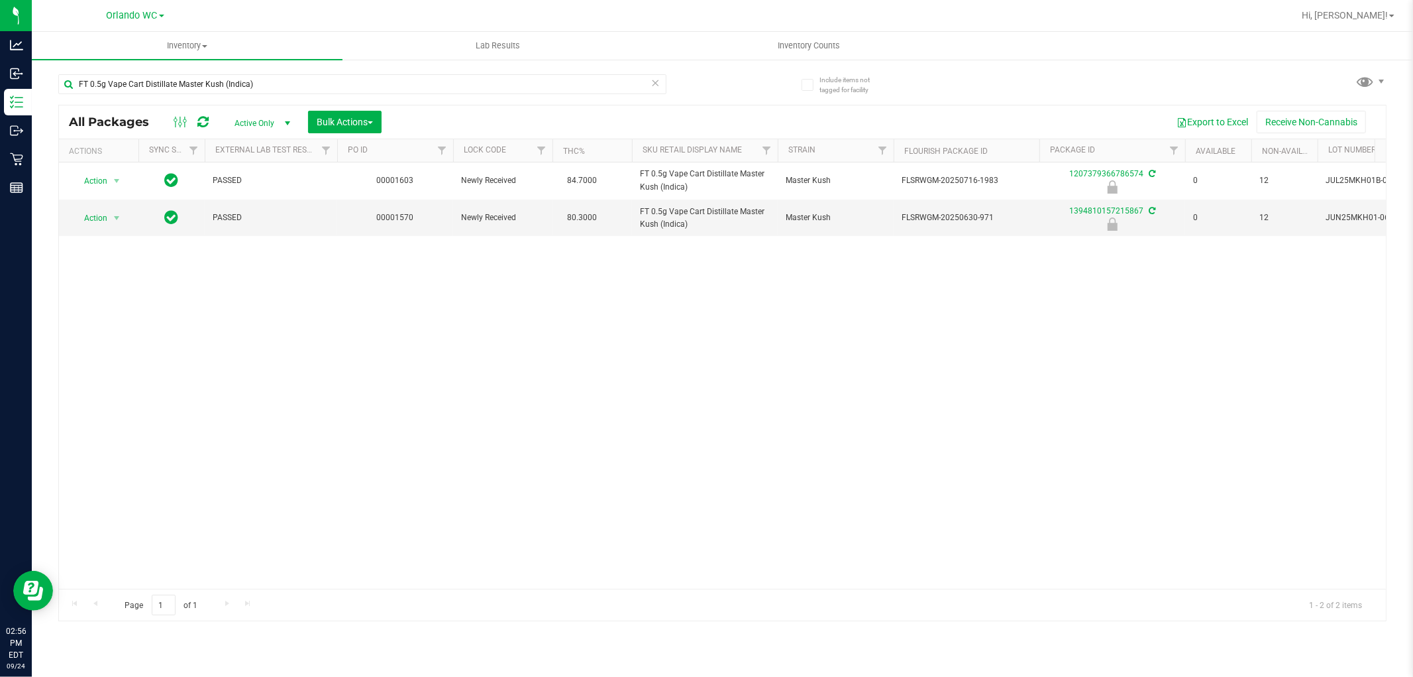
click at [347, 371] on div "Action Action Edit attributes Global inventory Locate package Package audit log…" at bounding box center [722, 375] width 1327 height 426
click at [348, 363] on div "Action Action Edit attributes Global inventory Locate package Package audit log…" at bounding box center [722, 375] width 1327 height 426
click at [380, 315] on div "Action Action Edit attributes Global inventory Locate package Package audit log…" at bounding box center [722, 375] width 1327 height 426
click at [323, 256] on div "Action Action Edit attributes Global inventory Locate package Package audit log…" at bounding box center [722, 375] width 1327 height 426
click at [981, 468] on div "Action Action Edit attributes Global inventory Locate package Package audit log…" at bounding box center [722, 375] width 1327 height 426
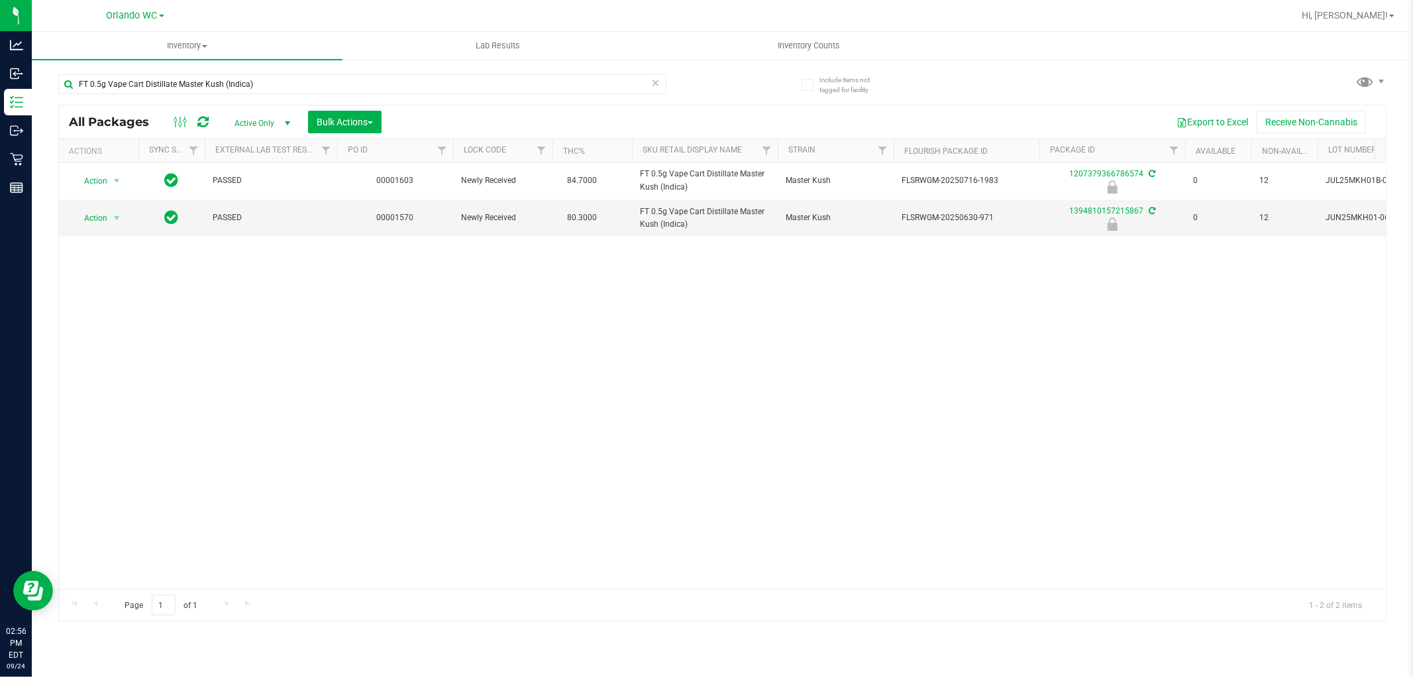
drag, startPoint x: 824, startPoint y: 364, endPoint x: 793, endPoint y: 361, distance: 30.7
click at [823, 364] on div "Action Action Edit attributes Global inventory Locate package Package audit log…" at bounding box center [722, 375] width 1327 height 426
drag, startPoint x: 704, startPoint y: 441, endPoint x: 696, endPoint y: 408, distance: 34.6
click at [704, 432] on div "Action Action Edit attributes Global inventory Locate package Package audit log…" at bounding box center [722, 375] width 1327 height 426
click at [347, 378] on div "Action Action Edit attributes Global inventory Locate package Package audit log…" at bounding box center [722, 375] width 1327 height 426
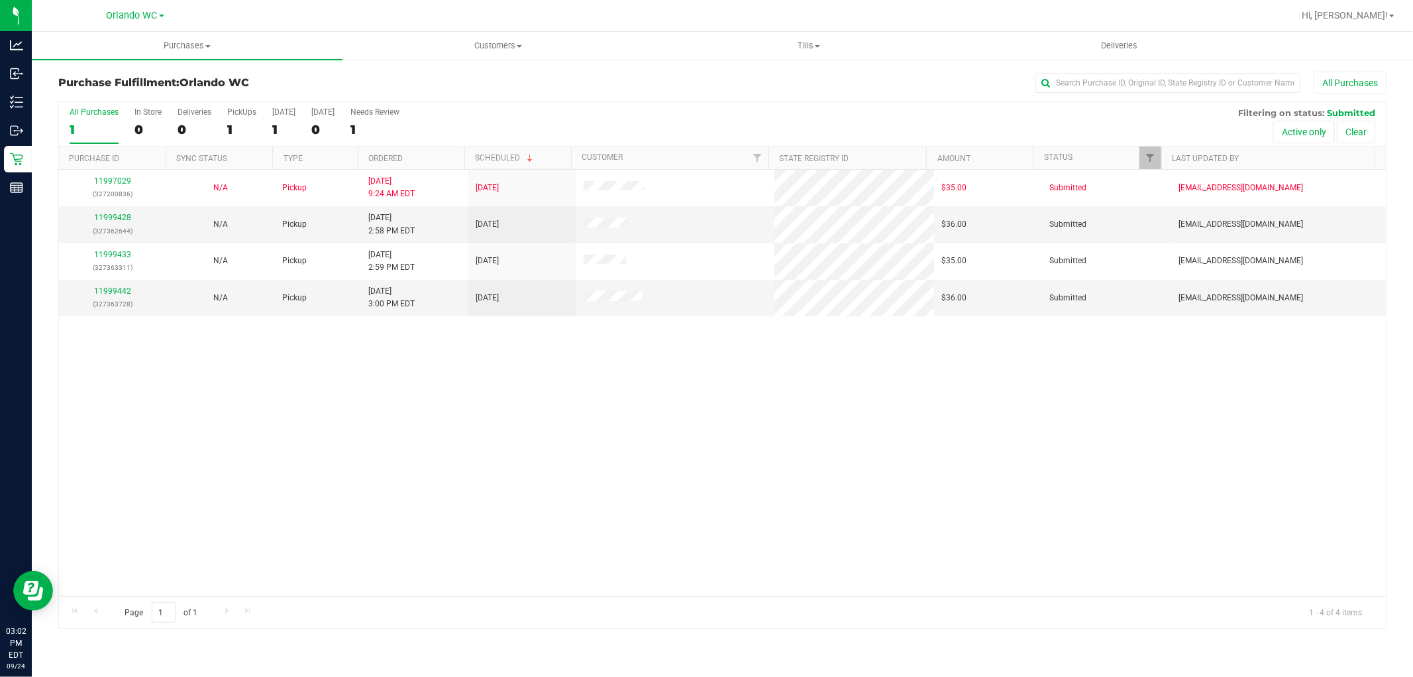
click at [419, 152] on th "Ordered" at bounding box center [411, 157] width 107 height 23
click at [420, 425] on div at bounding box center [722, 364] width 1327 height 525
click at [527, 456] on div "11997029 (327200836) N/A Pickup 9/24/2025 9:24 AM EDT 9/24/2025 $35.00 Submitte…" at bounding box center [722, 383] width 1327 height 426
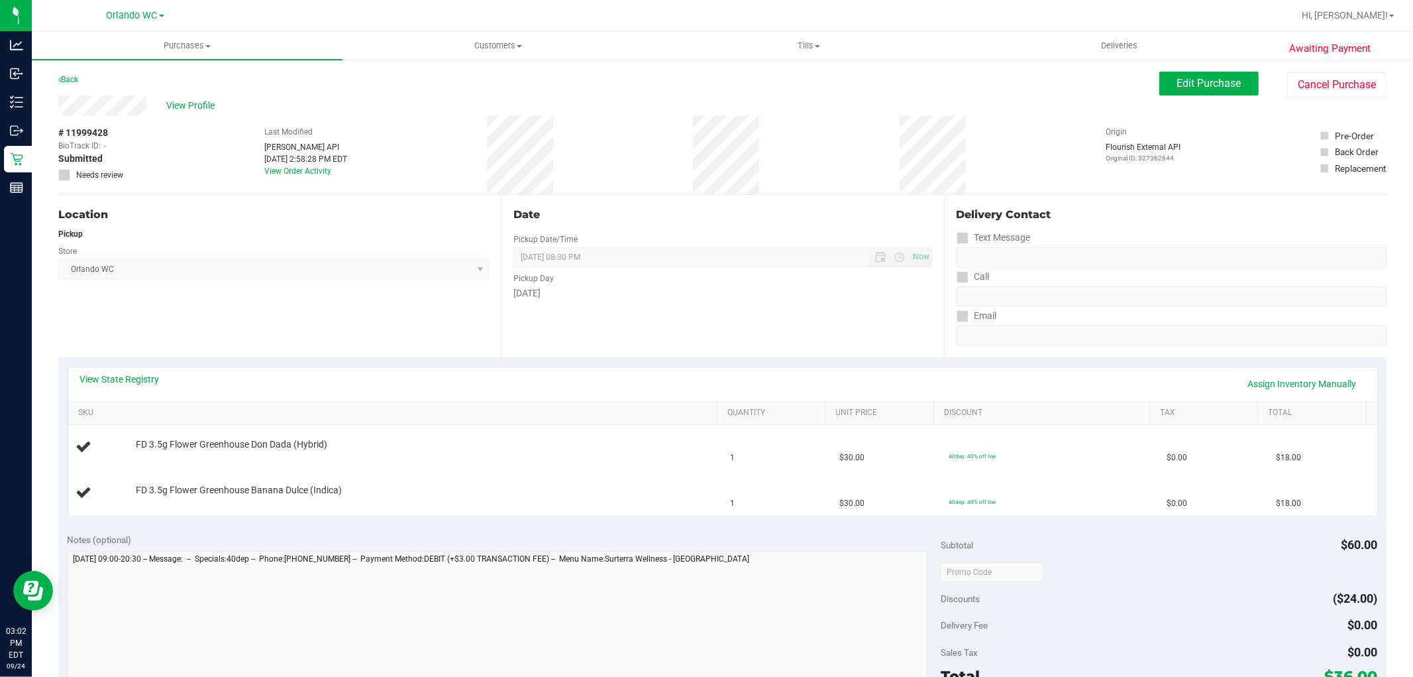
click at [628, 245] on div "Date Pickup Date/Time 09/24/2025 Now 09/24/2025 08:30 PM Now Pickup Day Wednesd…" at bounding box center [722, 276] width 443 height 162
click at [600, 247] on span "09/24/2025 08:30 PM Now" at bounding box center [723, 257] width 418 height 20
click at [519, 262] on span "09/24/2025 08:30 PM Now" at bounding box center [723, 257] width 418 height 20
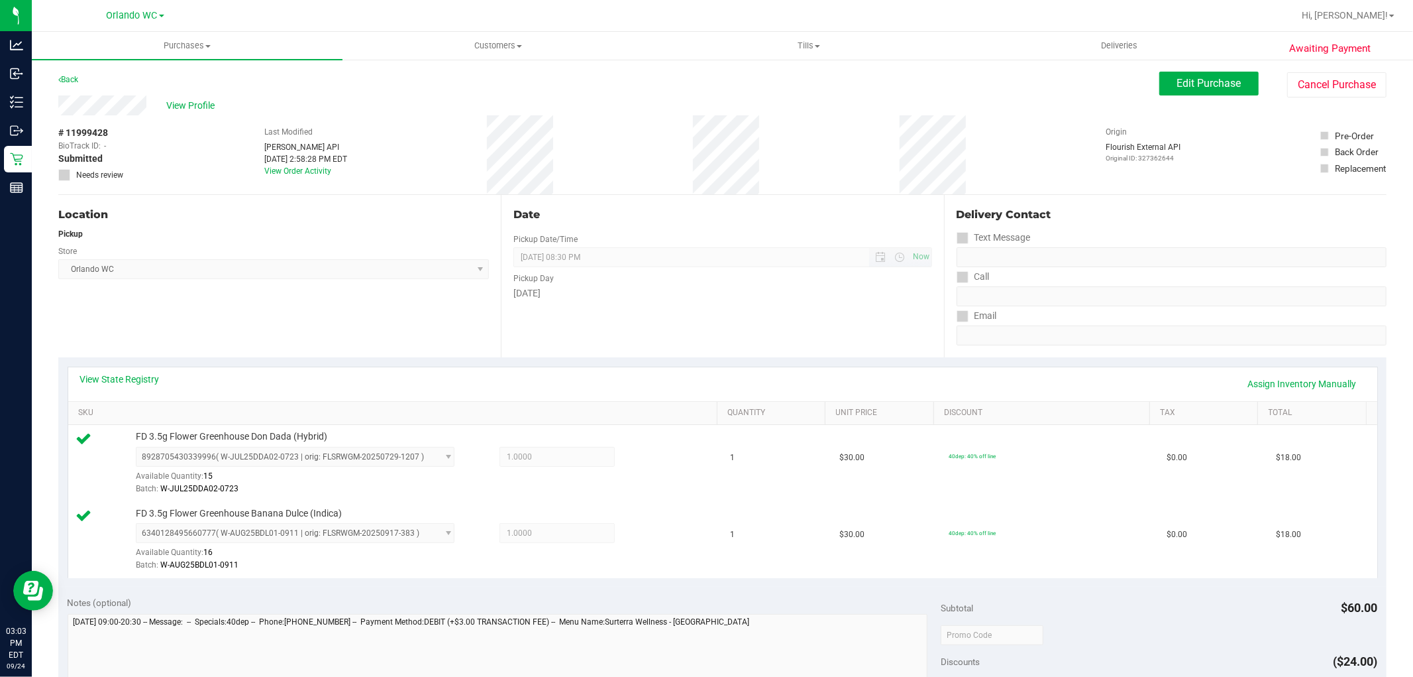
scroll to position [485, 0]
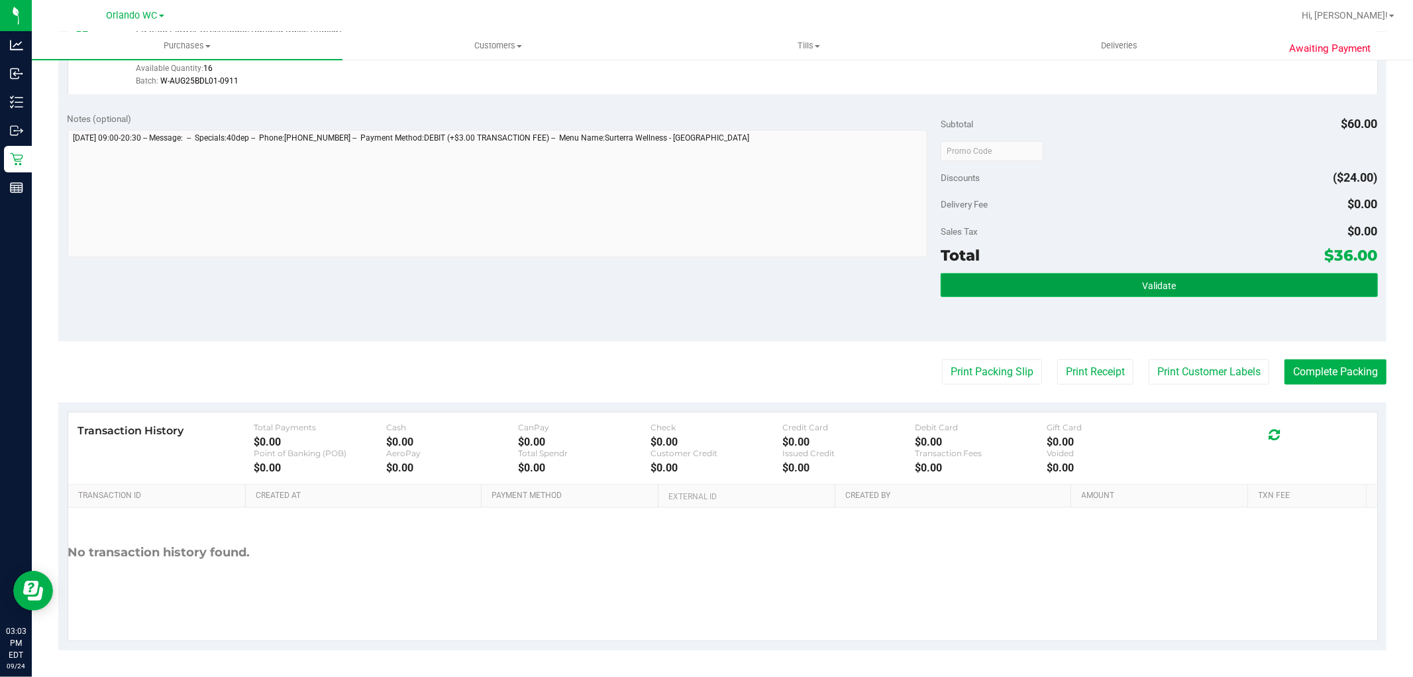
click at [1009, 290] on button "Validate" at bounding box center [1159, 285] width 437 height 24
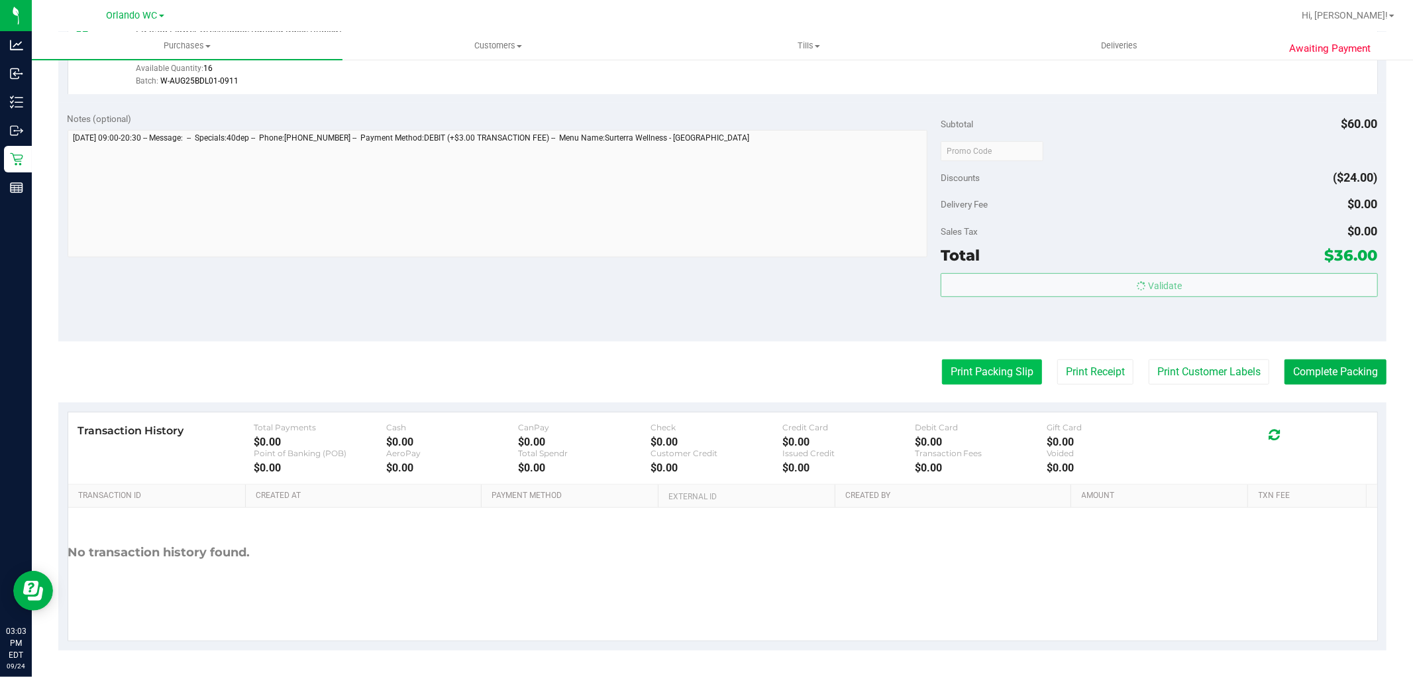
click at [971, 372] on button "Print Packing Slip" at bounding box center [992, 371] width 100 height 25
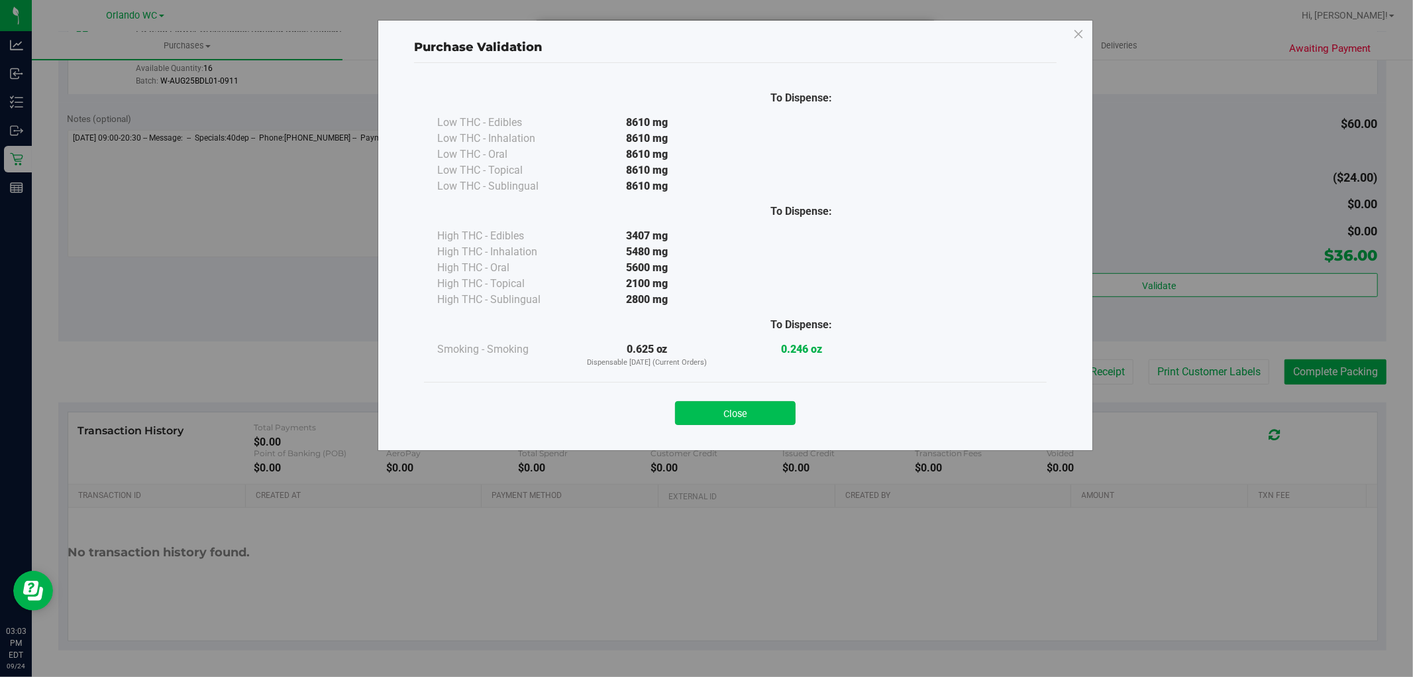
click at [752, 407] on button "Close" at bounding box center [735, 413] width 121 height 24
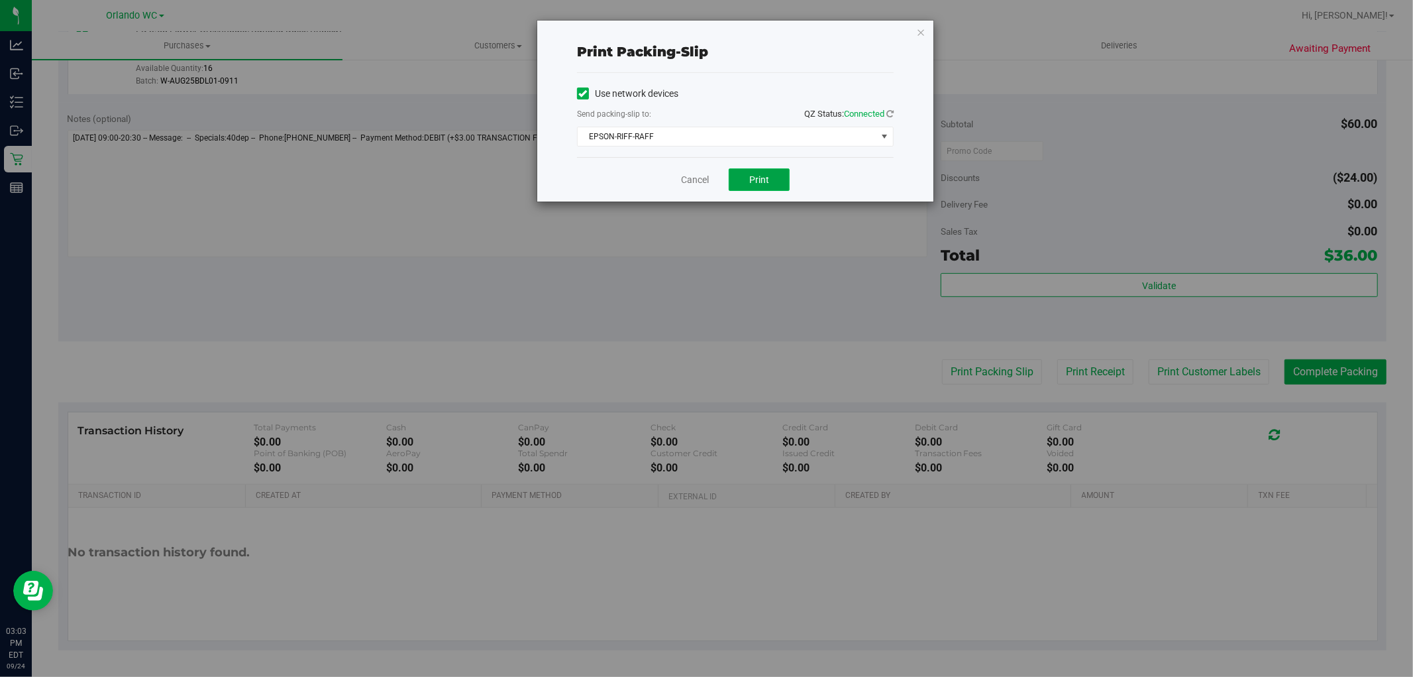
click at [760, 178] on span "Print" at bounding box center [759, 179] width 20 height 11
click at [685, 184] on link "Cancel" at bounding box center [695, 180] width 28 height 14
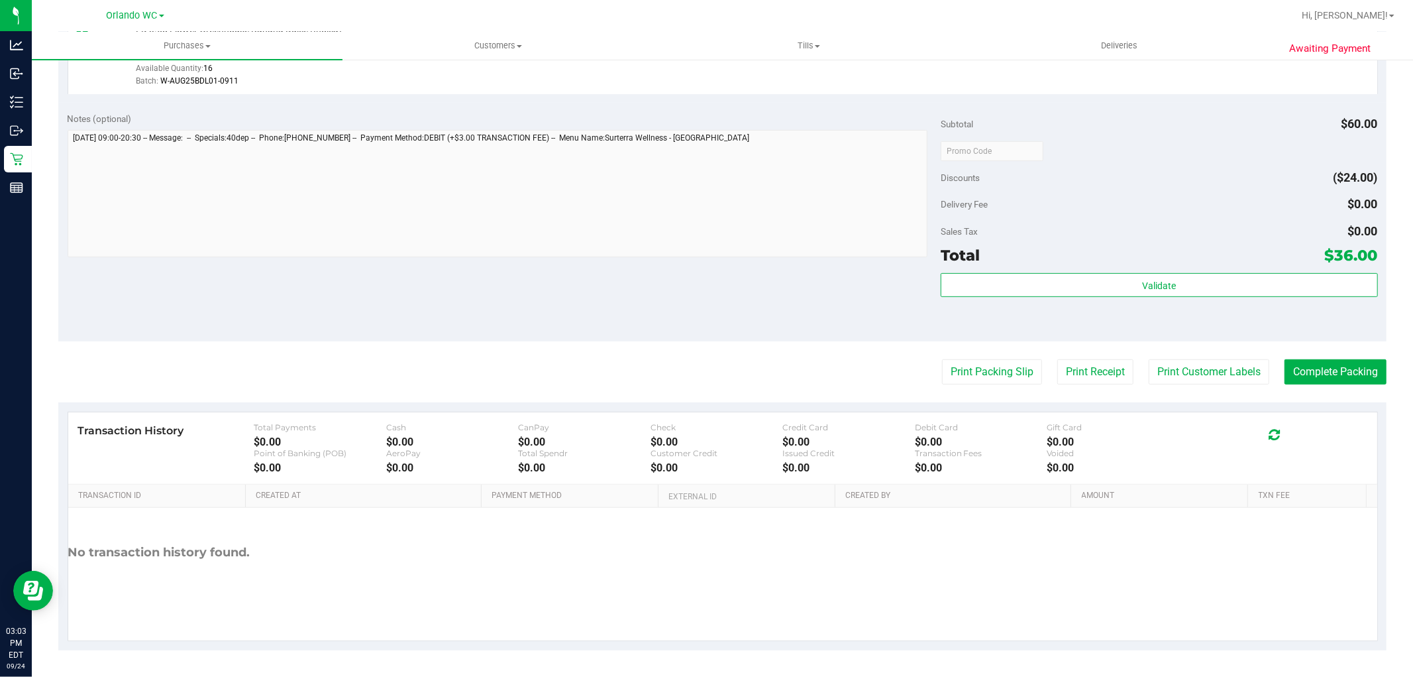
click at [655, 284] on div "Notes (optional) Subtotal $60.00 Discounts ($24.00) Delivery Fee $0.00 Sales Ta…" at bounding box center [722, 222] width 1329 height 239
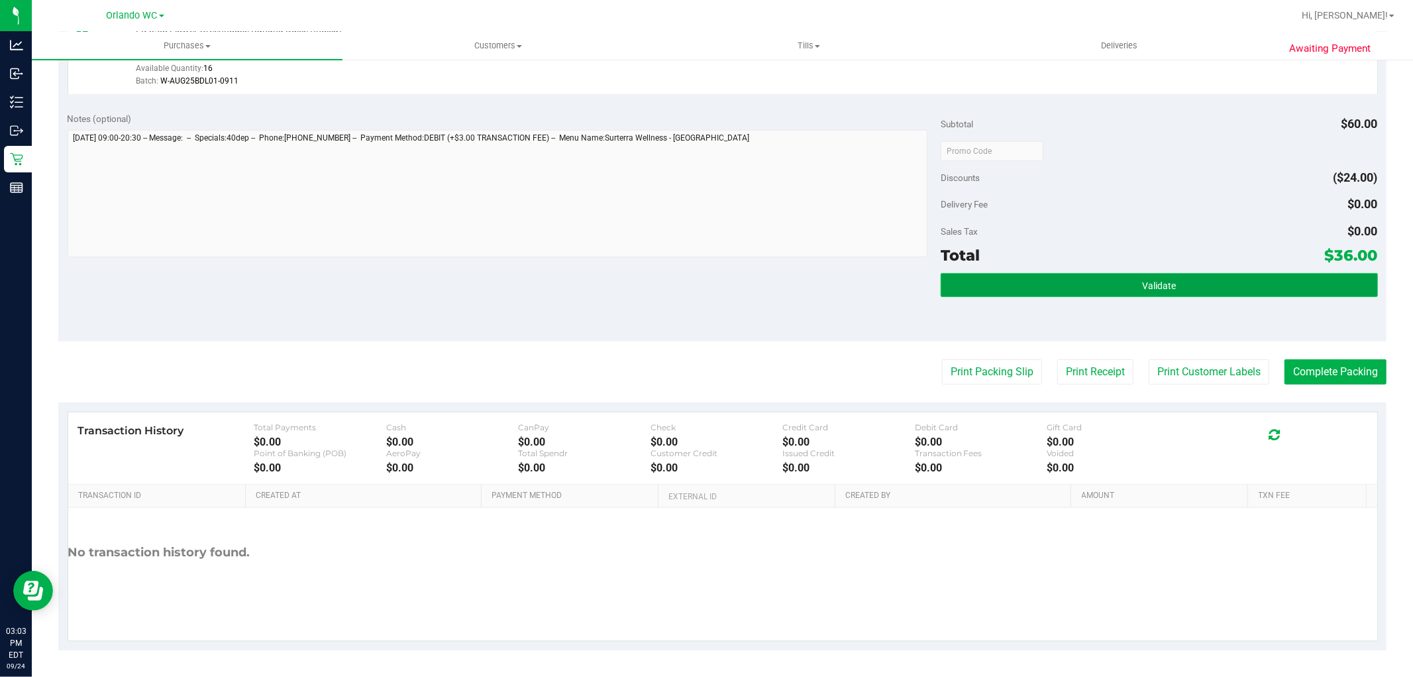
click at [1150, 276] on button "Validate" at bounding box center [1159, 285] width 437 height 24
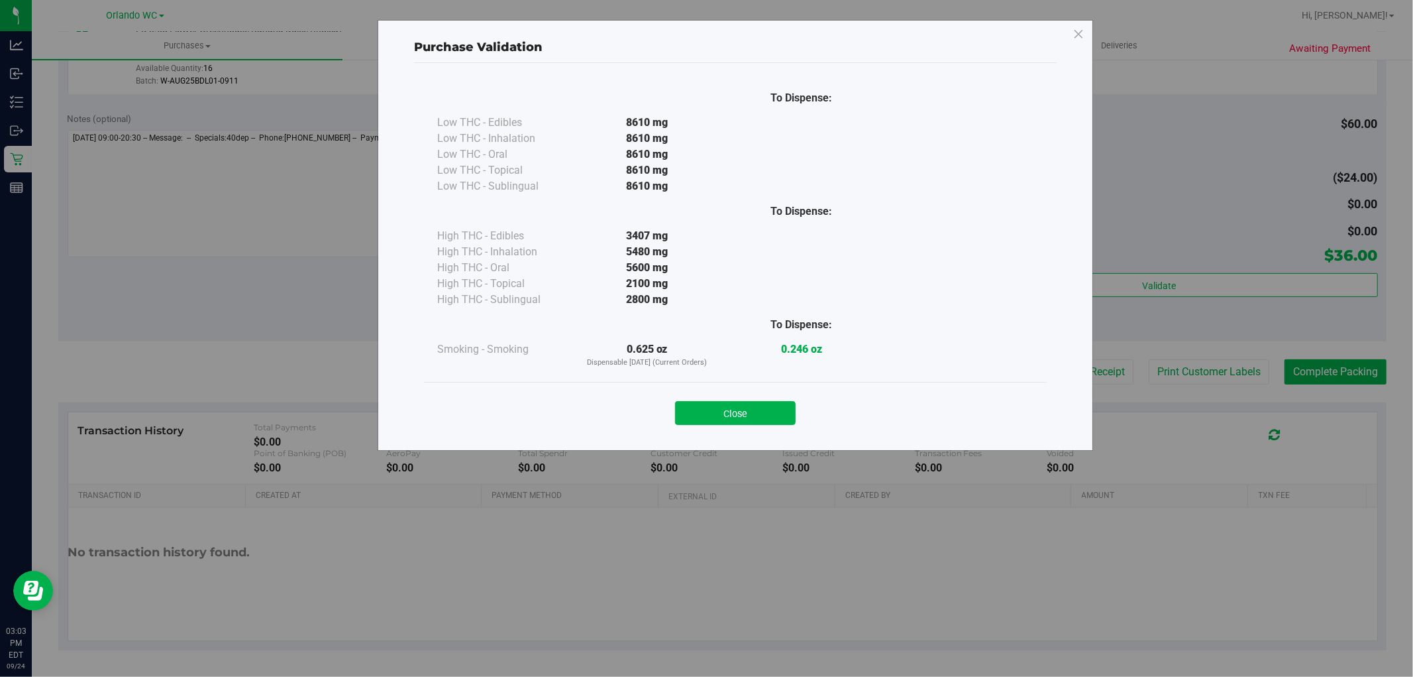
click at [1353, 394] on div "Purchase Validation To Dispense: Low THC - Edibles 8610 mg" at bounding box center [711, 338] width 1423 height 677
click at [743, 419] on button "Close" at bounding box center [735, 413] width 121 height 24
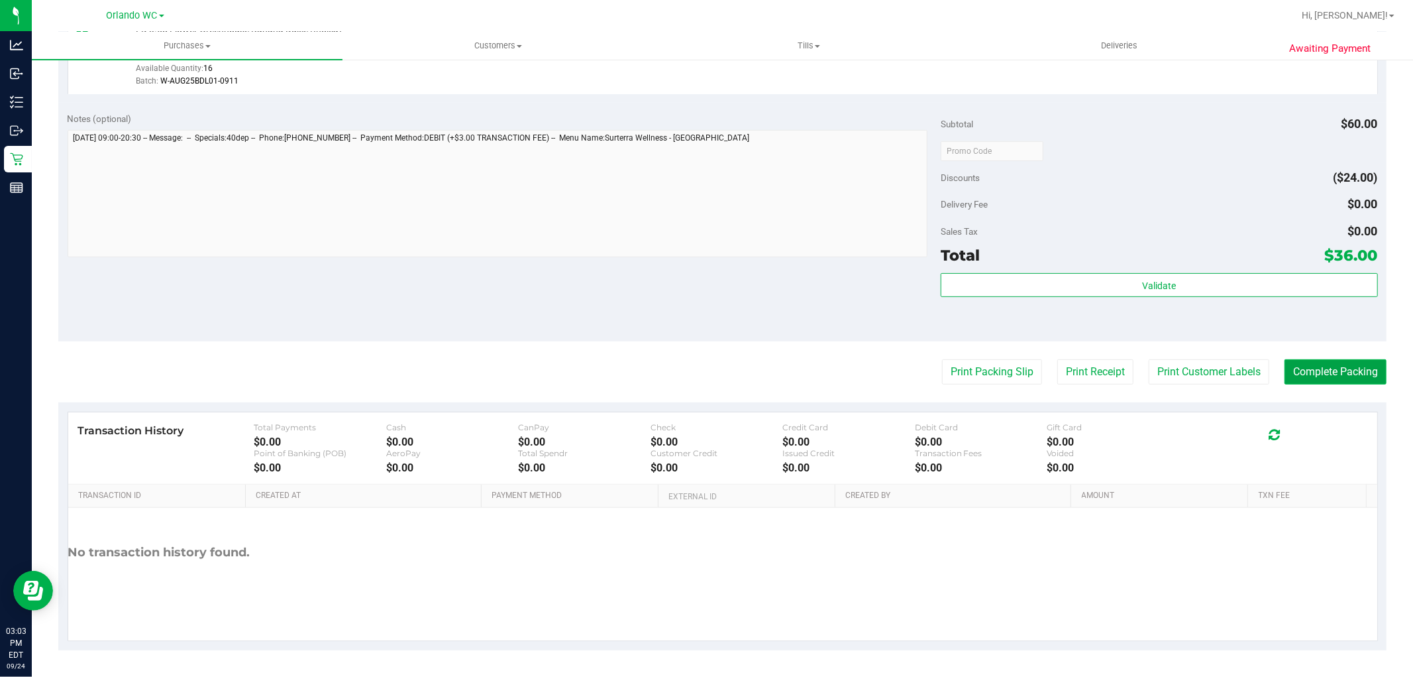
click at [1341, 374] on button "Complete Packing" at bounding box center [1336, 371] width 102 height 25
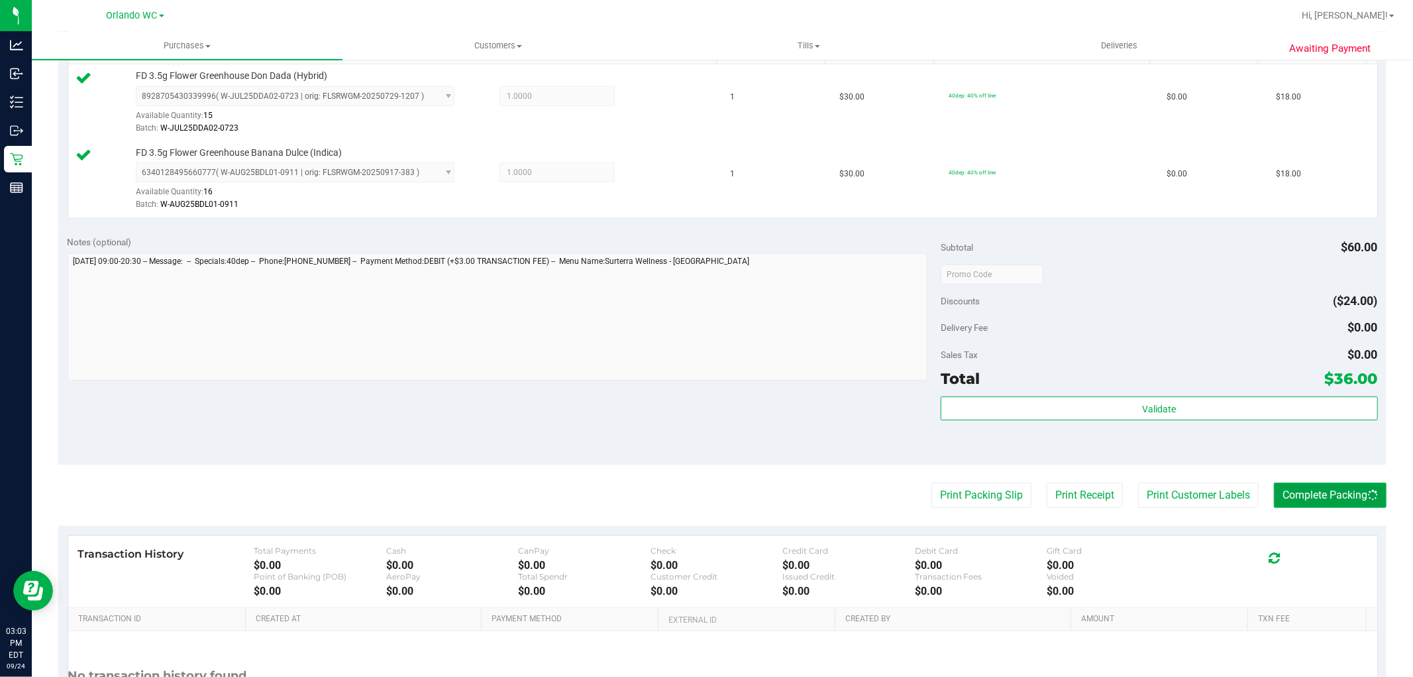
scroll to position [0, 0]
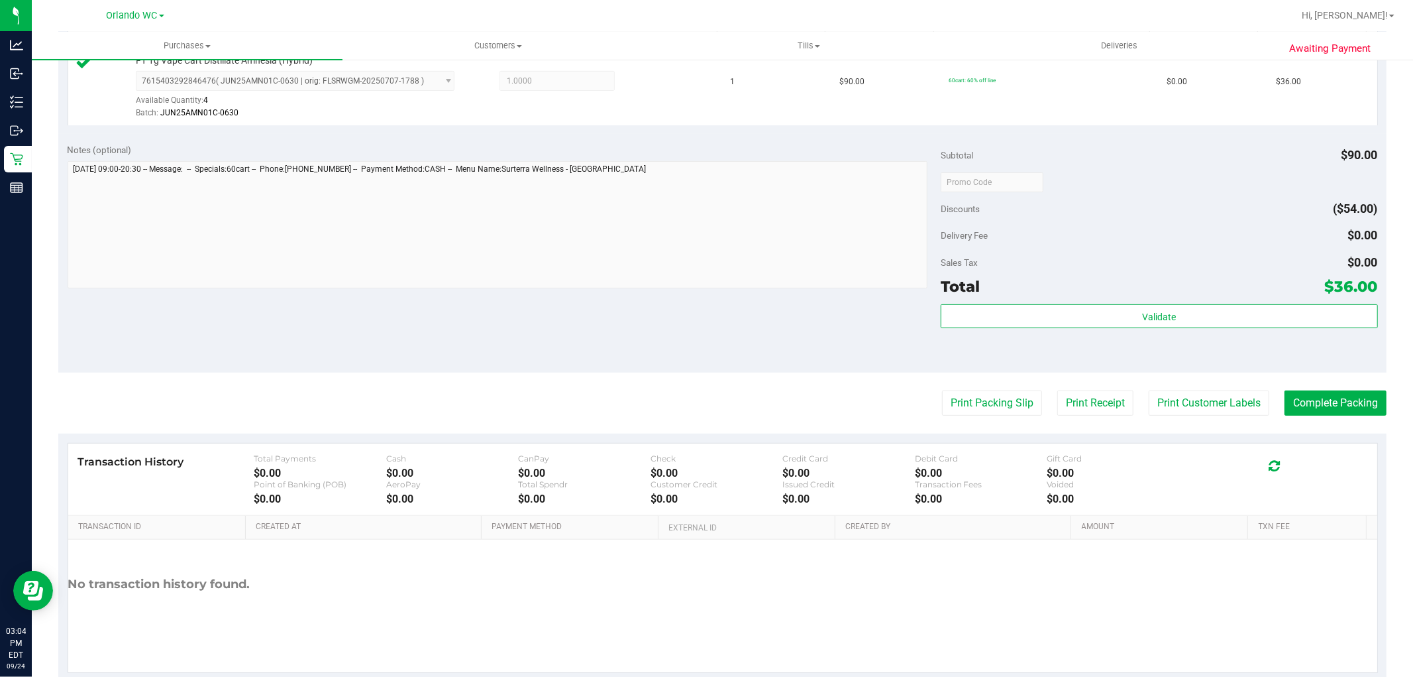
scroll to position [408, 0]
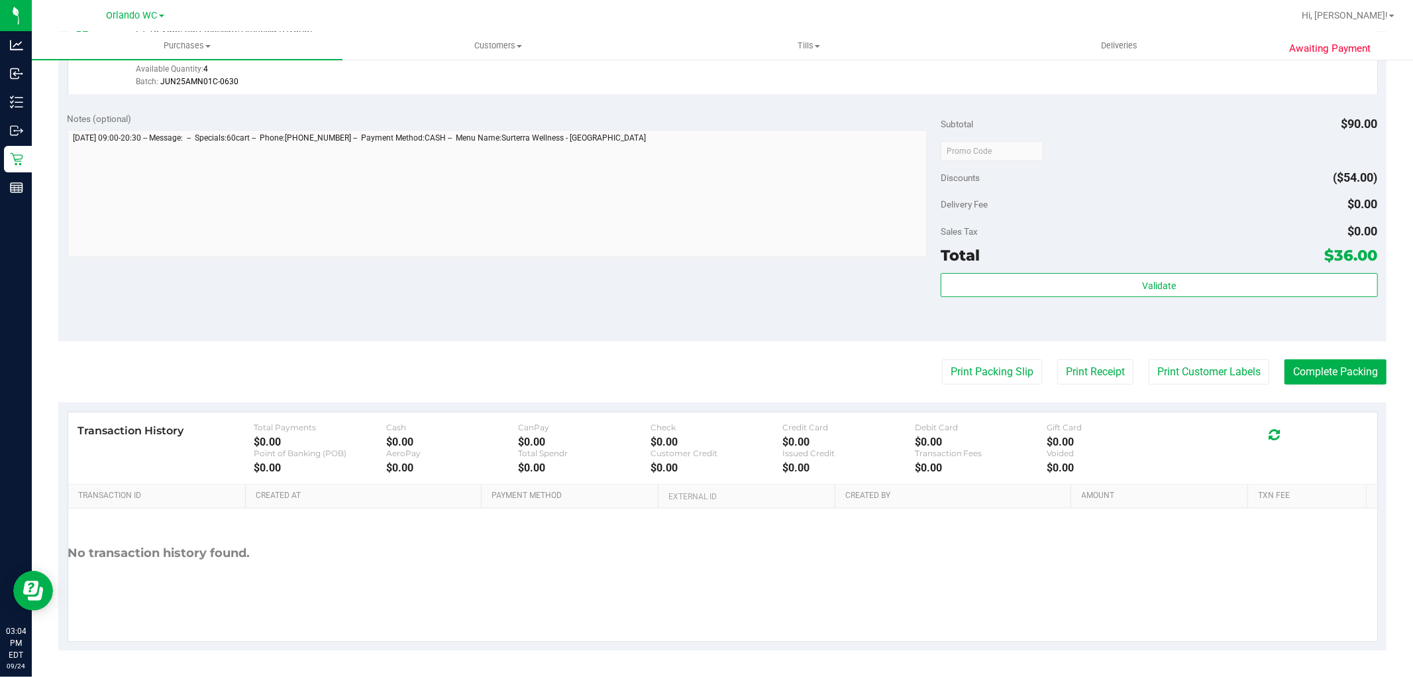
click at [1155, 235] on div "Sales Tax $0.00" at bounding box center [1159, 231] width 437 height 24
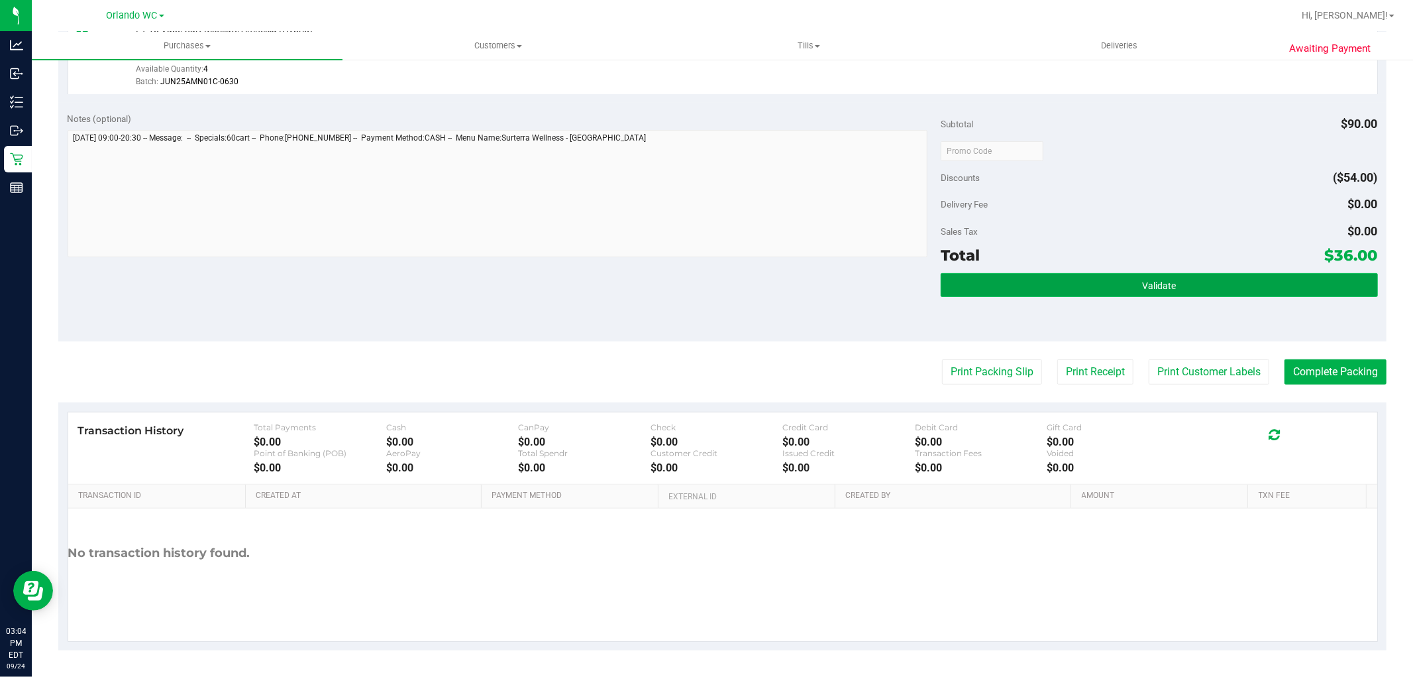
click at [1041, 294] on button "Validate" at bounding box center [1159, 285] width 437 height 24
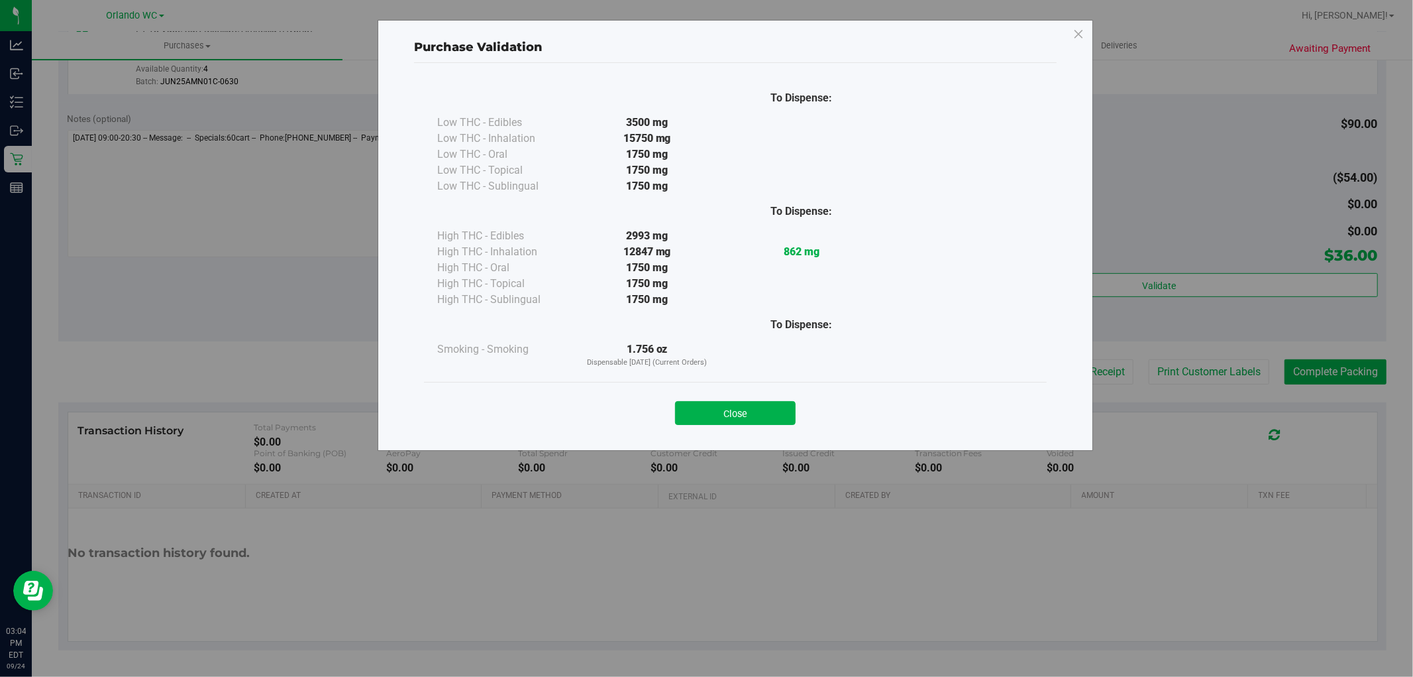
click at [696, 439] on div "Purchase Validation To Dispense: Low THC - Edibles 3500 mg" at bounding box center [736, 235] width 716 height 431
click at [963, 372] on div "To Dispense: Low THC - Edibles 3500 mg" at bounding box center [735, 231] width 623 height 301
click at [729, 419] on button "Close" at bounding box center [735, 413] width 121 height 24
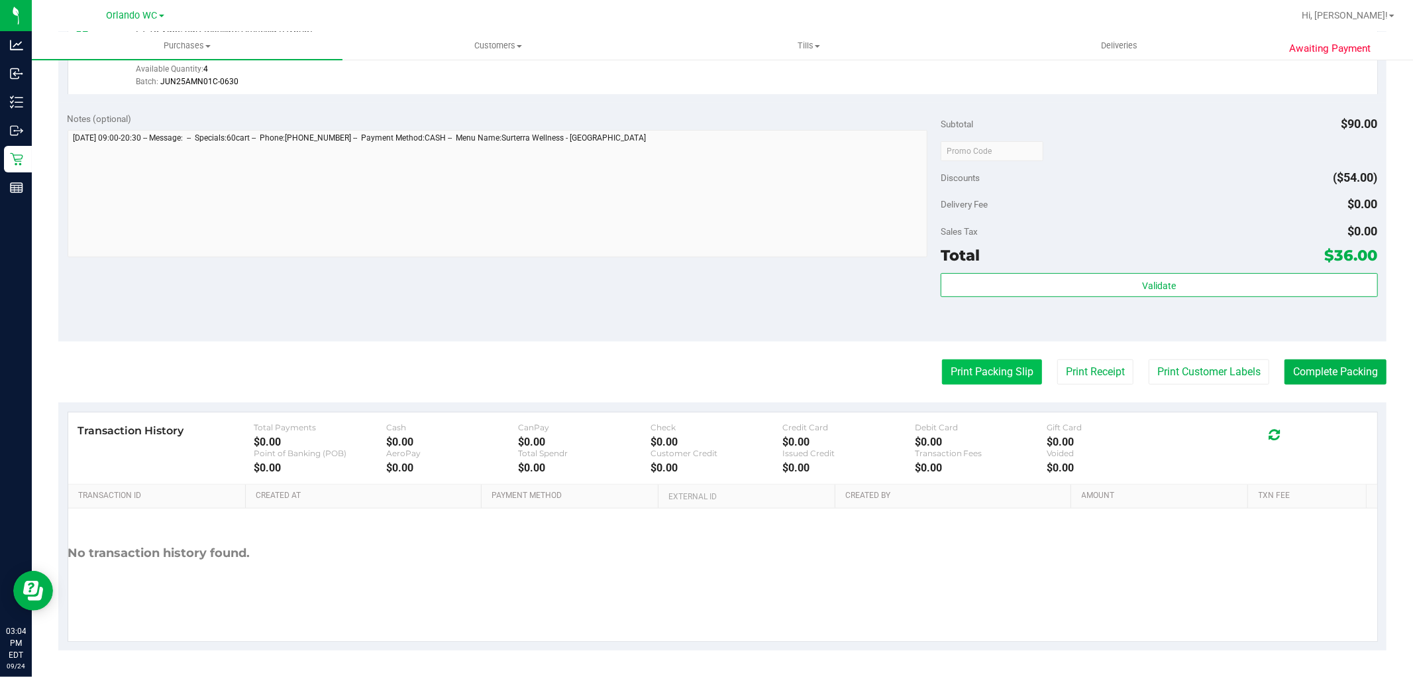
click at [958, 364] on button "Print Packing Slip" at bounding box center [992, 371] width 100 height 25
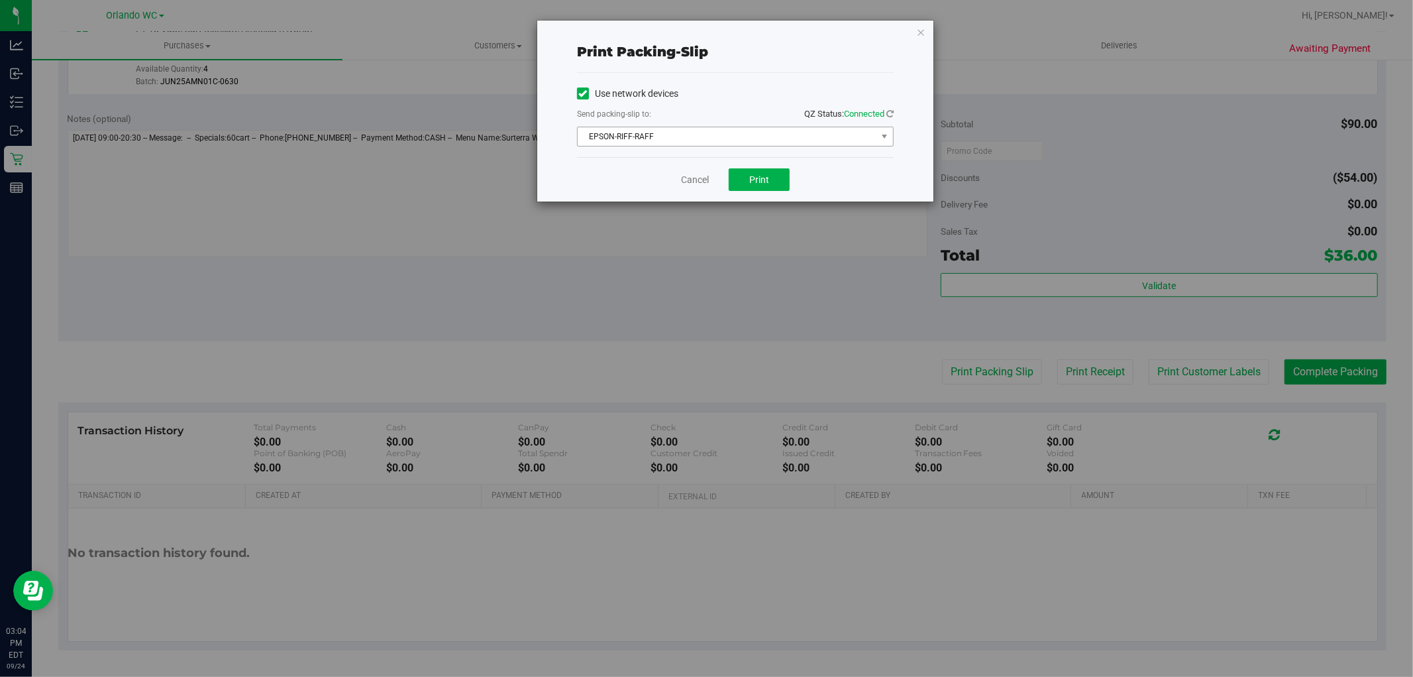
click at [793, 133] on span "EPSON-RIFF-RAFF" at bounding box center [727, 136] width 299 height 19
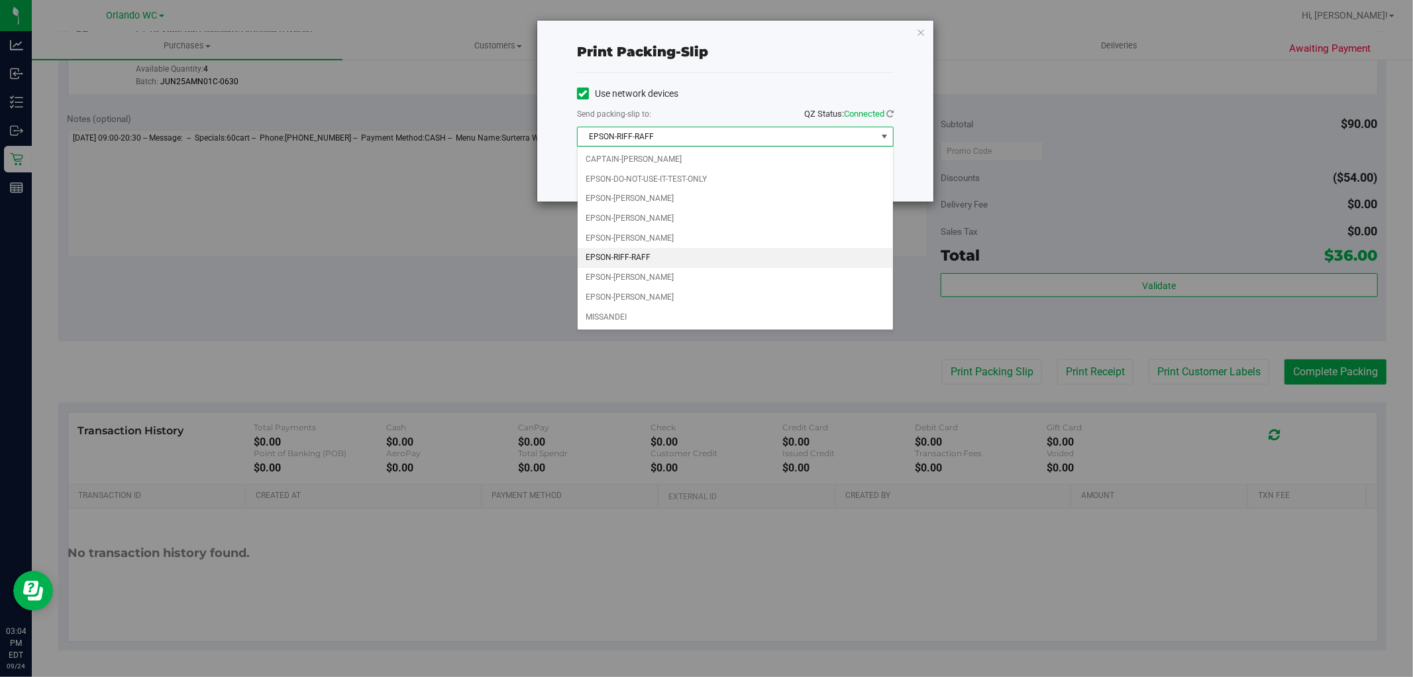
click at [777, 74] on div "Use network devices Send packing-slip to: QZ Status: Connected EPSON-RIFF-RAFF …" at bounding box center [735, 115] width 317 height 84
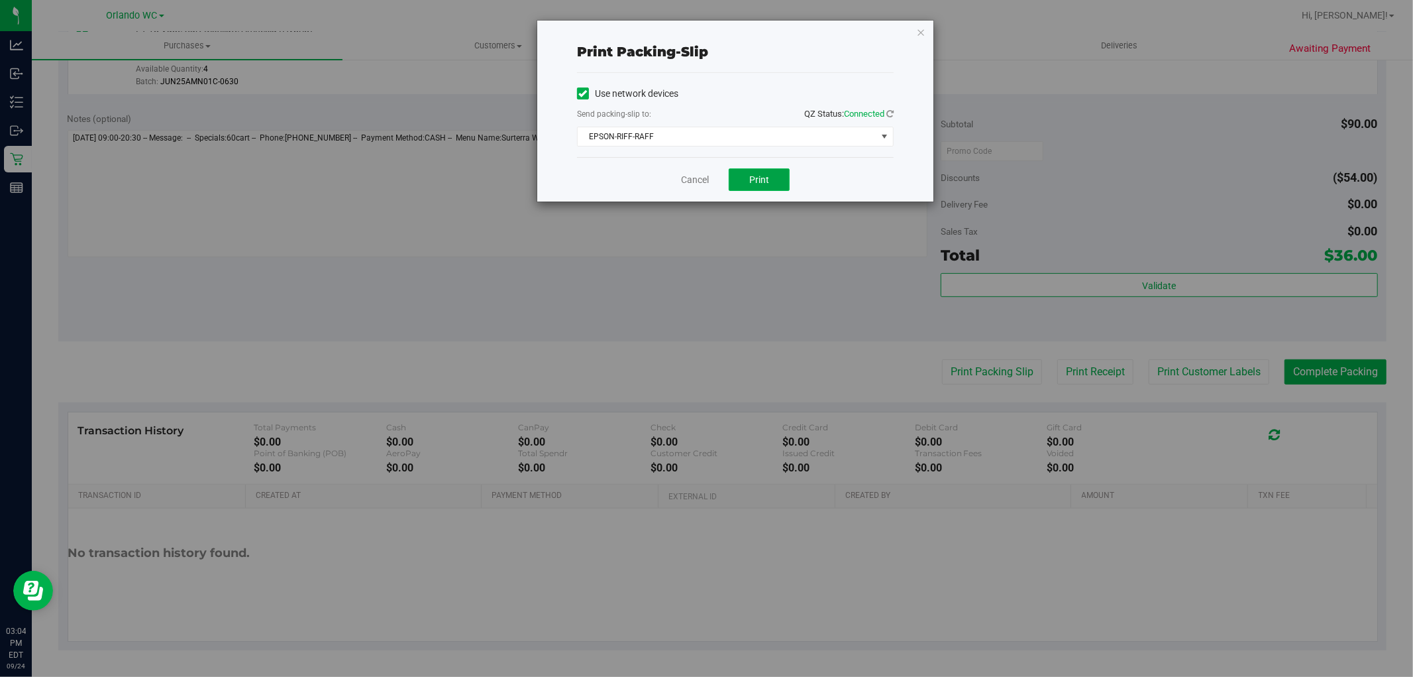
click at [767, 186] on button "Print" at bounding box center [759, 179] width 61 height 23
click at [692, 184] on link "Cancel" at bounding box center [695, 180] width 28 height 14
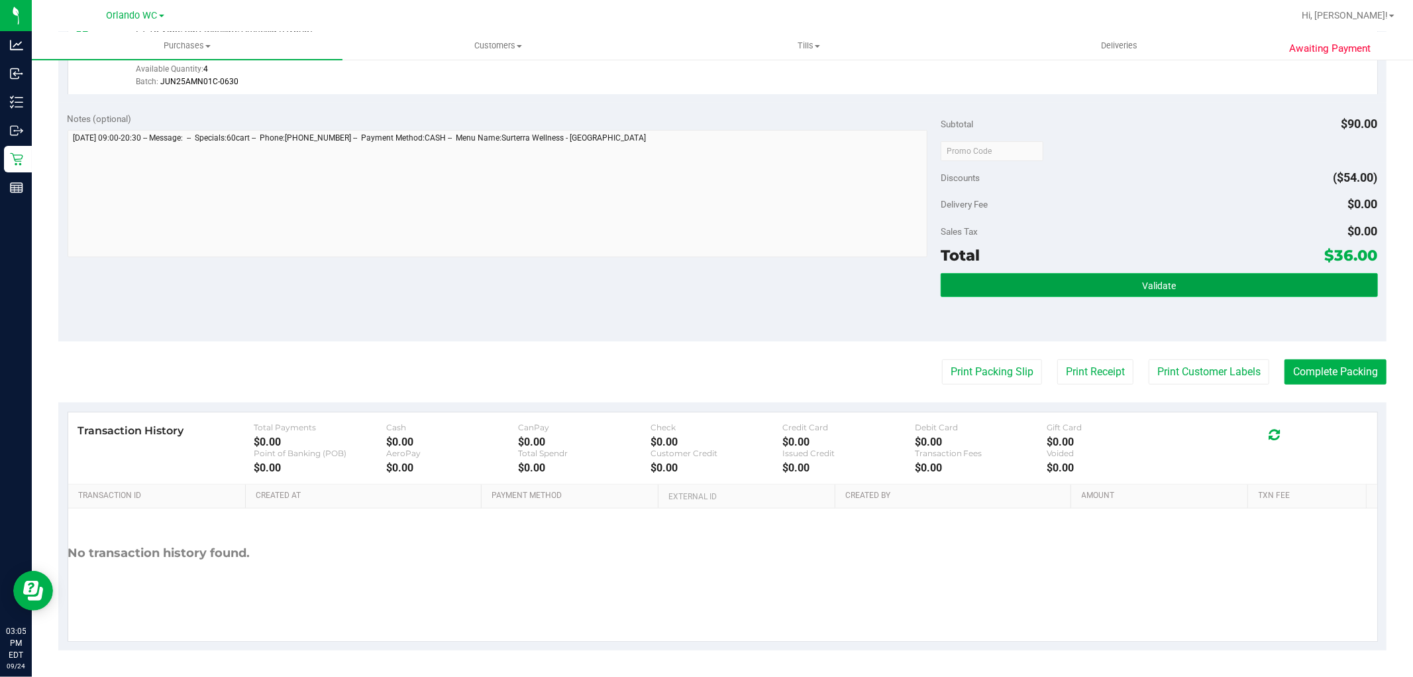
click at [1213, 292] on button "Validate" at bounding box center [1159, 285] width 437 height 24
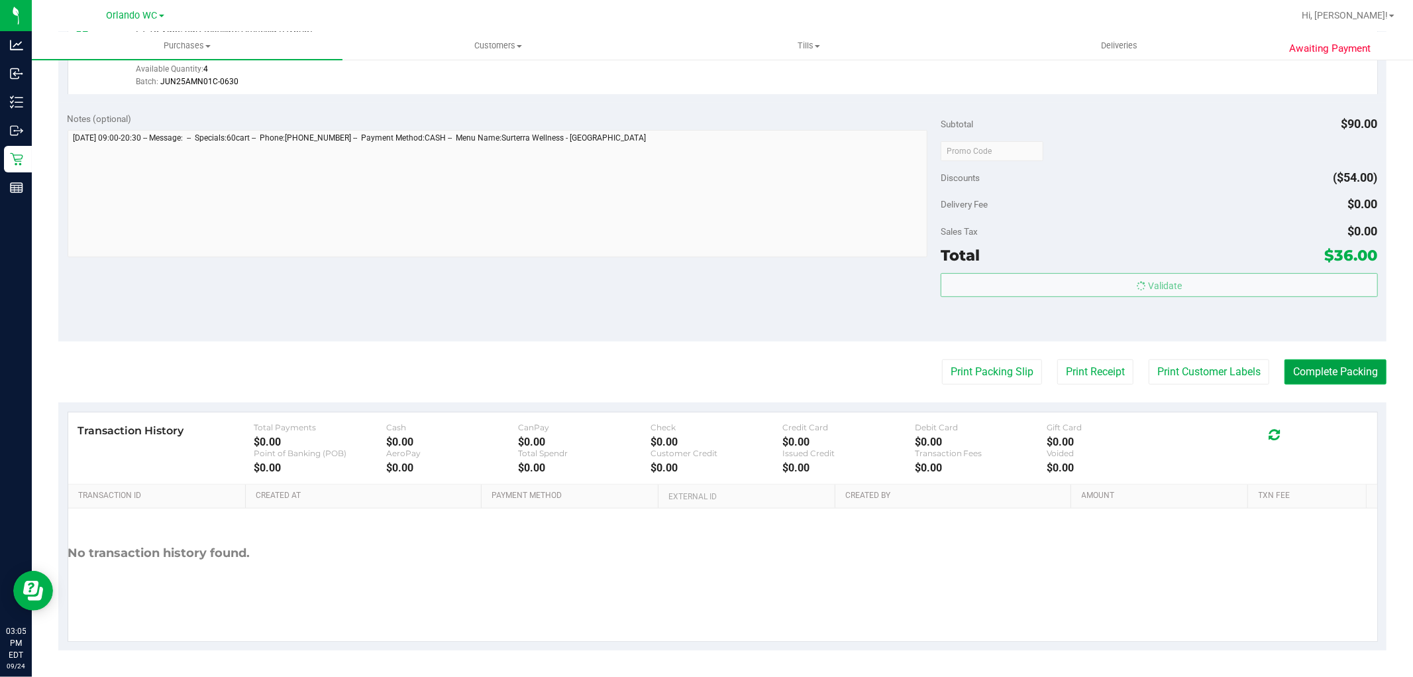
click at [1312, 363] on button "Complete Packing" at bounding box center [1336, 371] width 102 height 25
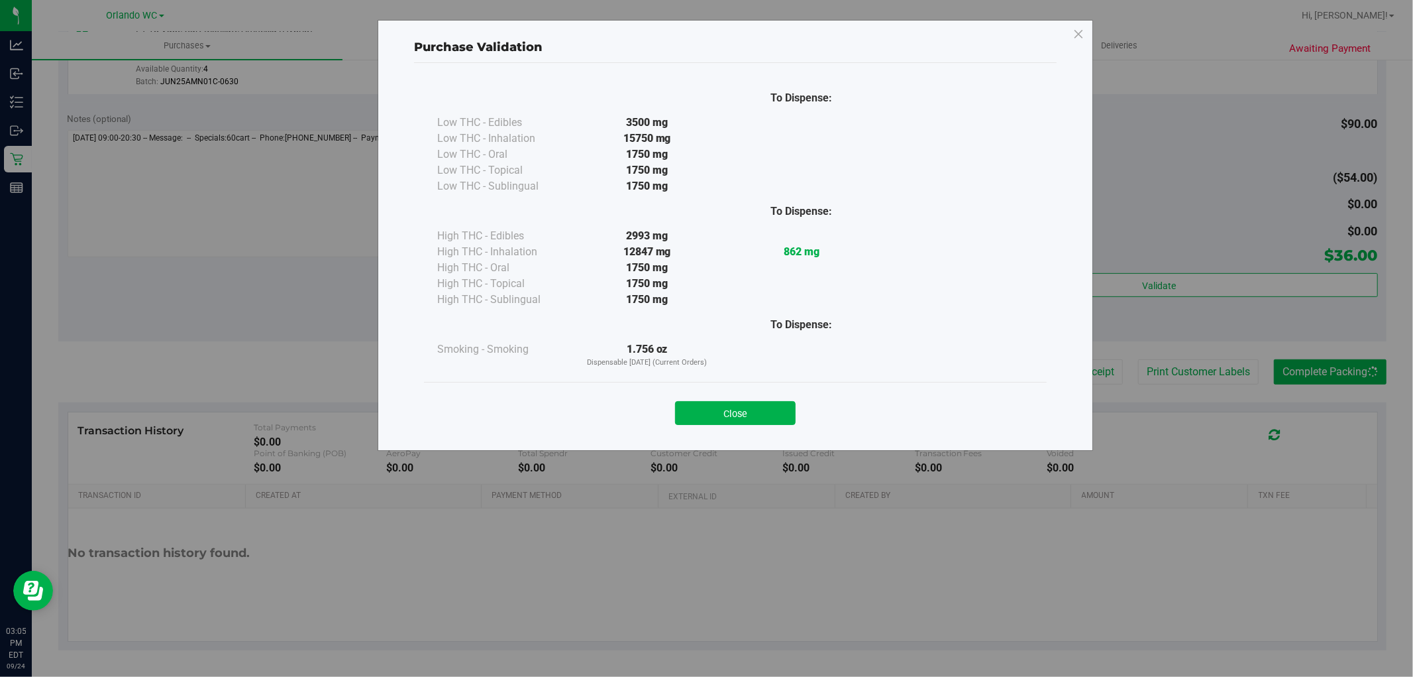
click at [707, 266] on div "1750 mg" at bounding box center [647, 268] width 154 height 16
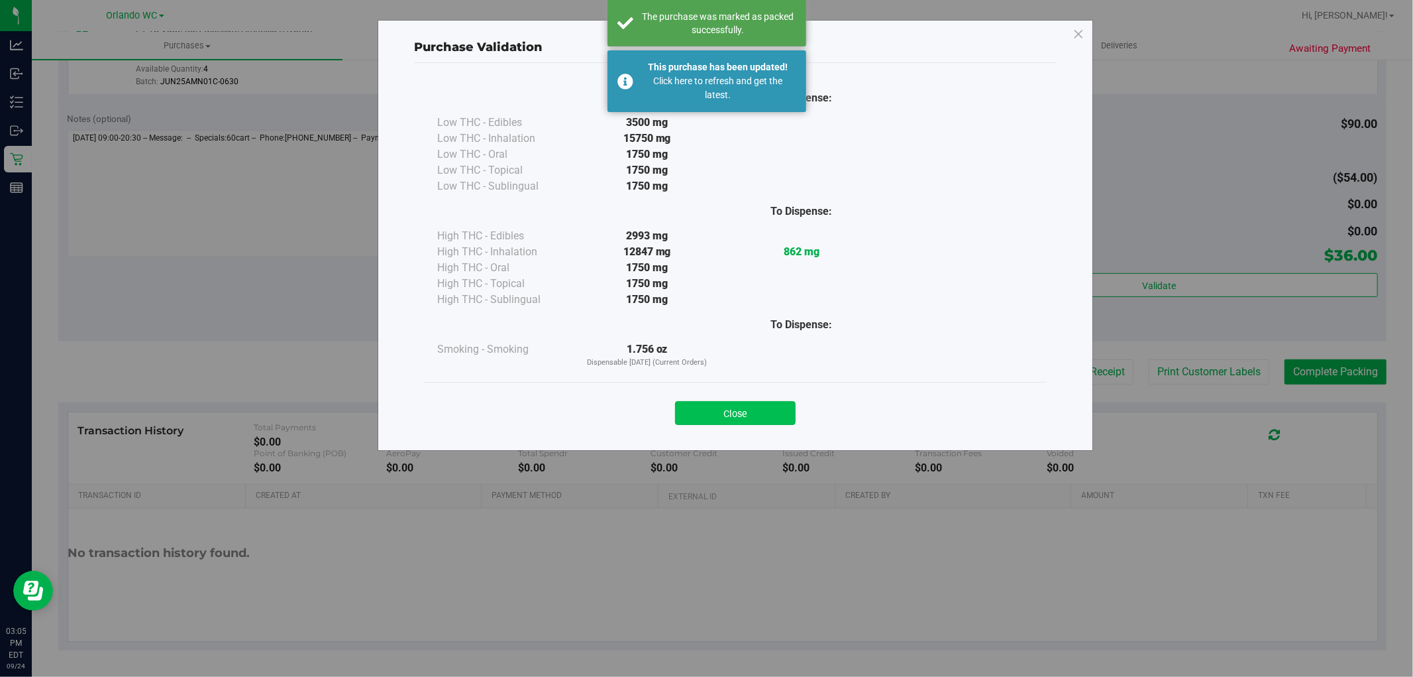
click at [747, 406] on button "Close" at bounding box center [735, 413] width 121 height 24
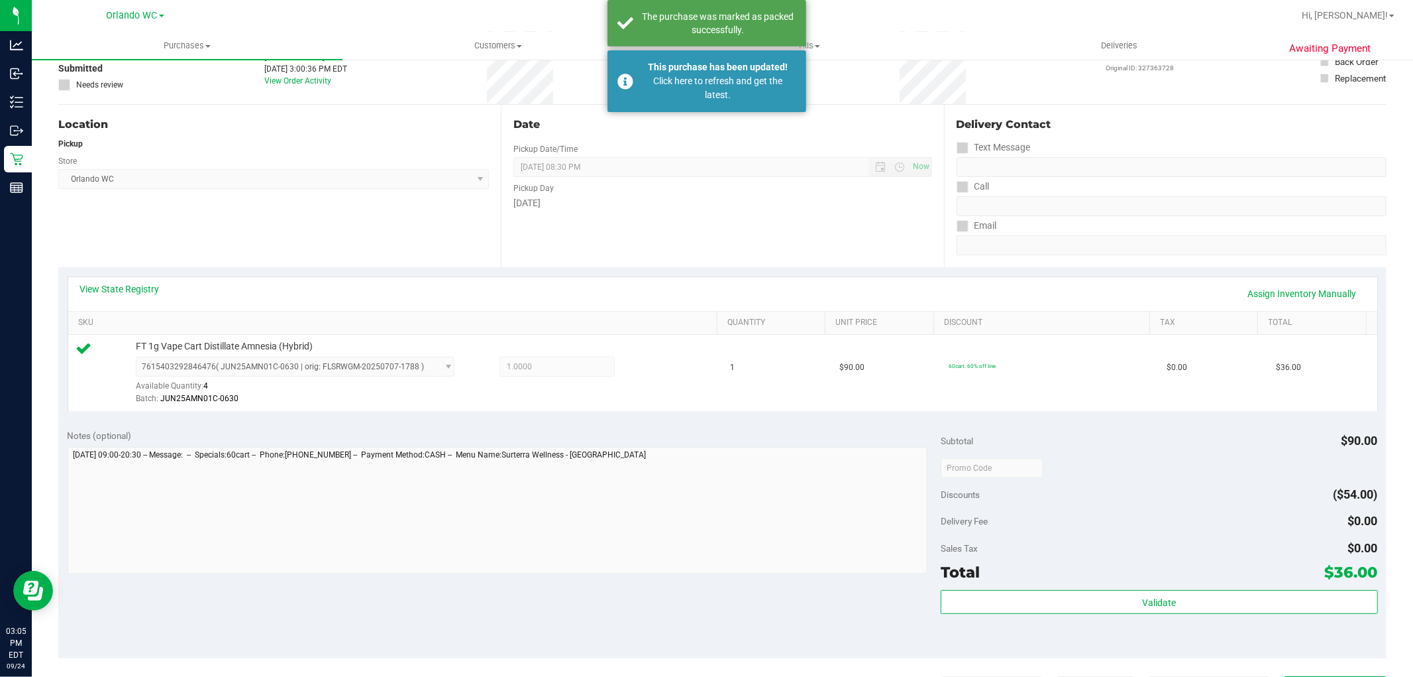
scroll to position [0, 0]
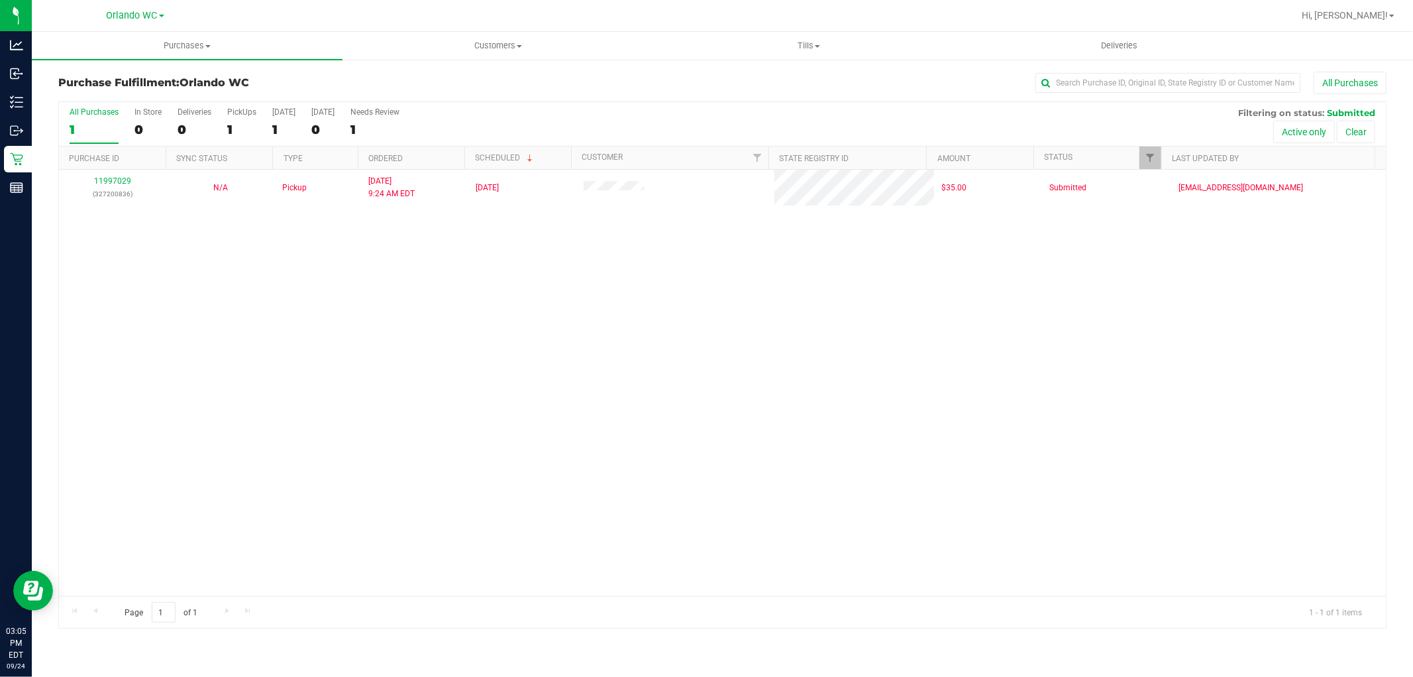
click at [546, 392] on div "11997029 (327200836) N/A Pickup 9/24/2025 9:24 AM EDT 9/24/2025 $35.00 Submitte…" at bounding box center [722, 383] width 1327 height 426
click at [691, 421] on div "11997029 (327200836) N/A Pickup 9/24/2025 9:24 AM EDT 9/24/2025 $35.00 Submitte…" at bounding box center [722, 383] width 1327 height 426
click at [600, 492] on div "11997029 (327200836) N/A Pickup 9/24/2025 9:24 AM EDT 9/24/2025 $35.00 Submitte…" at bounding box center [722, 383] width 1327 height 426
click at [718, 409] on div "11997029 (327200836) N/A Pickup 9/24/2025 9:24 AM EDT 9/24/2025 $35.00 Submitte…" at bounding box center [722, 383] width 1327 height 426
click at [696, 354] on div "11997029 (327200836) N/A Pickup 9/24/2025 9:24 AM EDT 9/24/2025 $35.00 Submitte…" at bounding box center [722, 383] width 1327 height 426
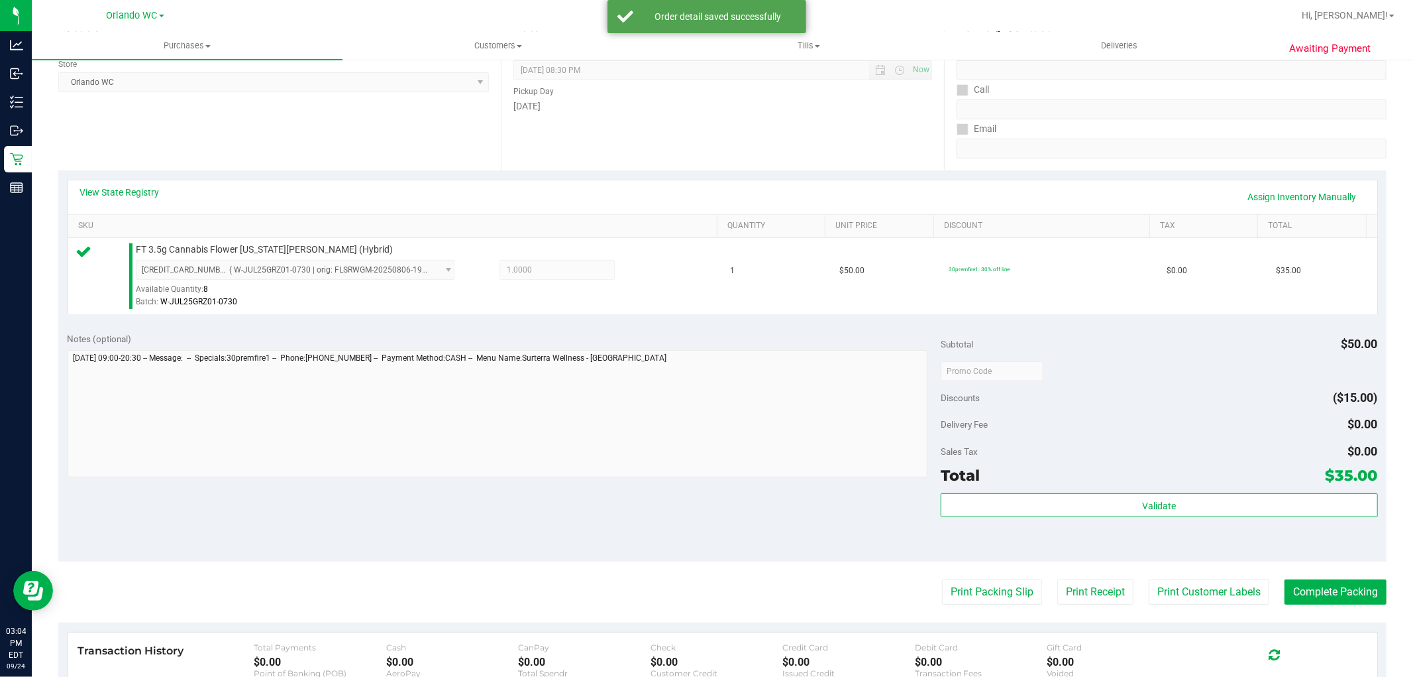
scroll to position [408, 0]
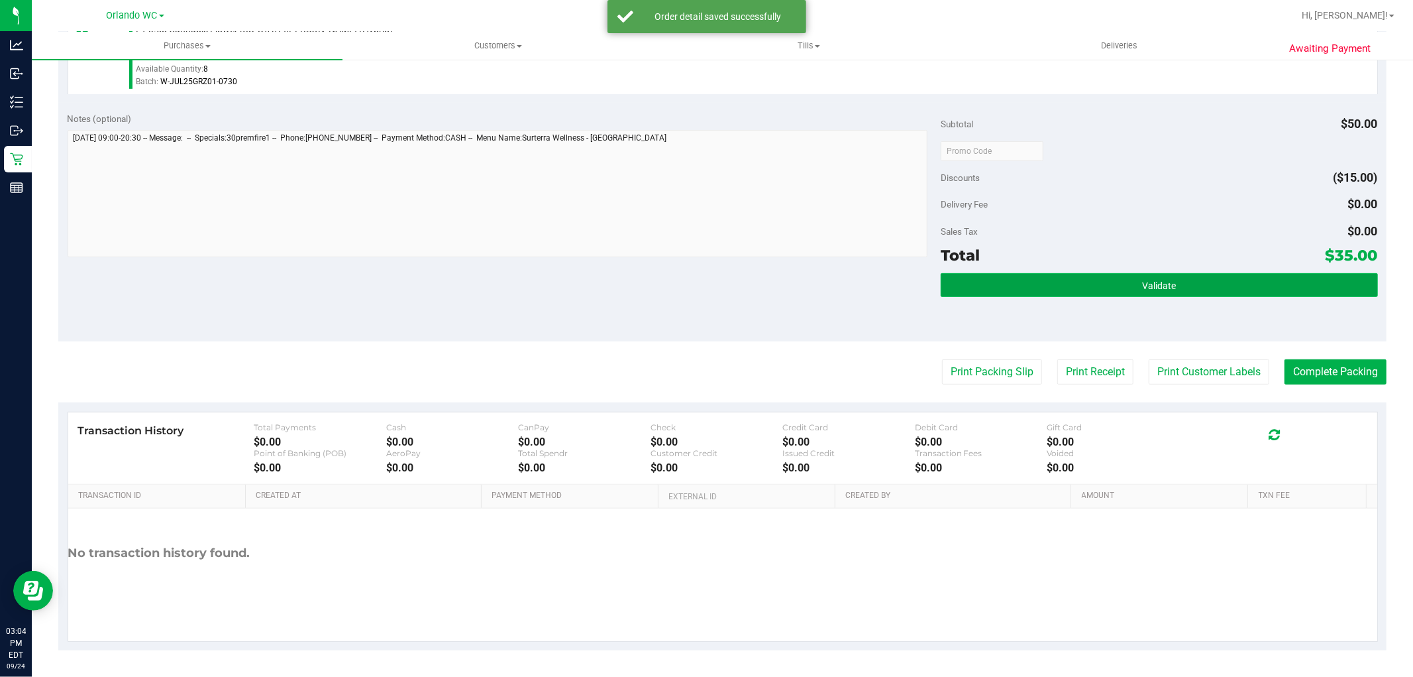
click at [1072, 280] on button "Validate" at bounding box center [1159, 285] width 437 height 24
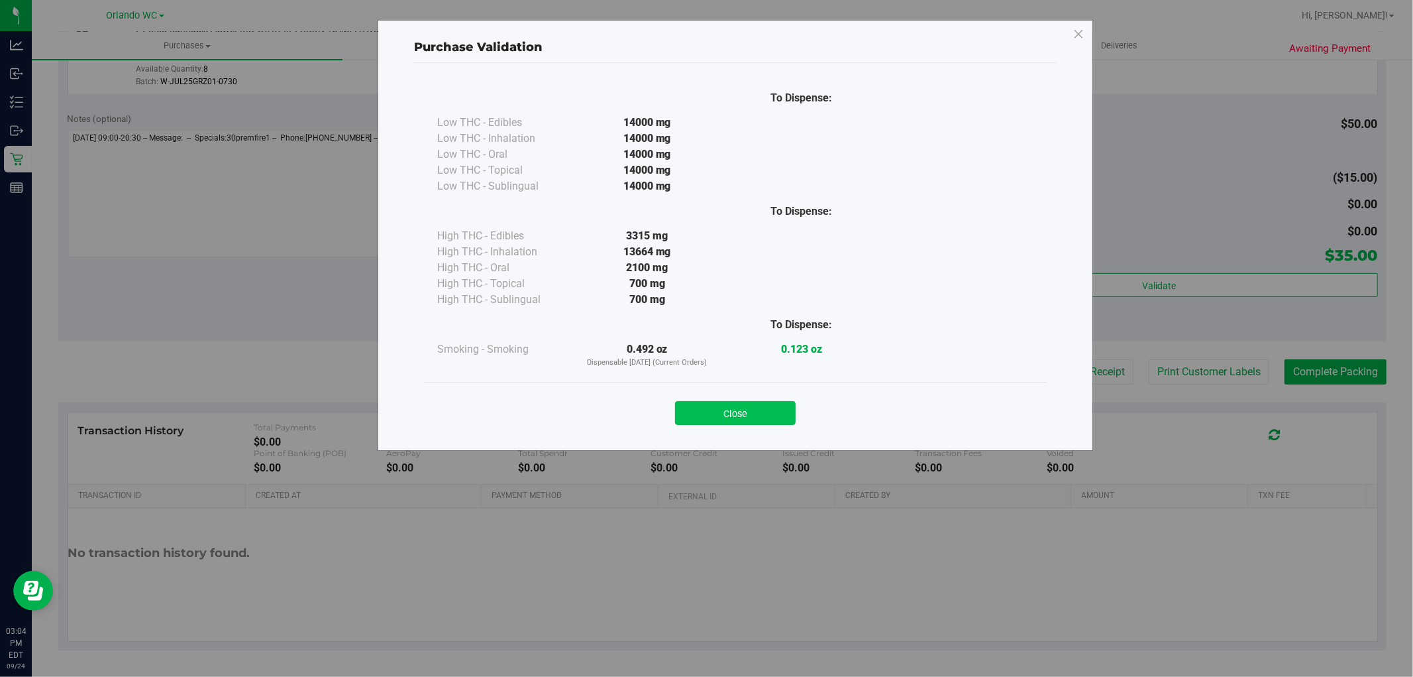
click at [752, 422] on button "Close" at bounding box center [735, 413] width 121 height 24
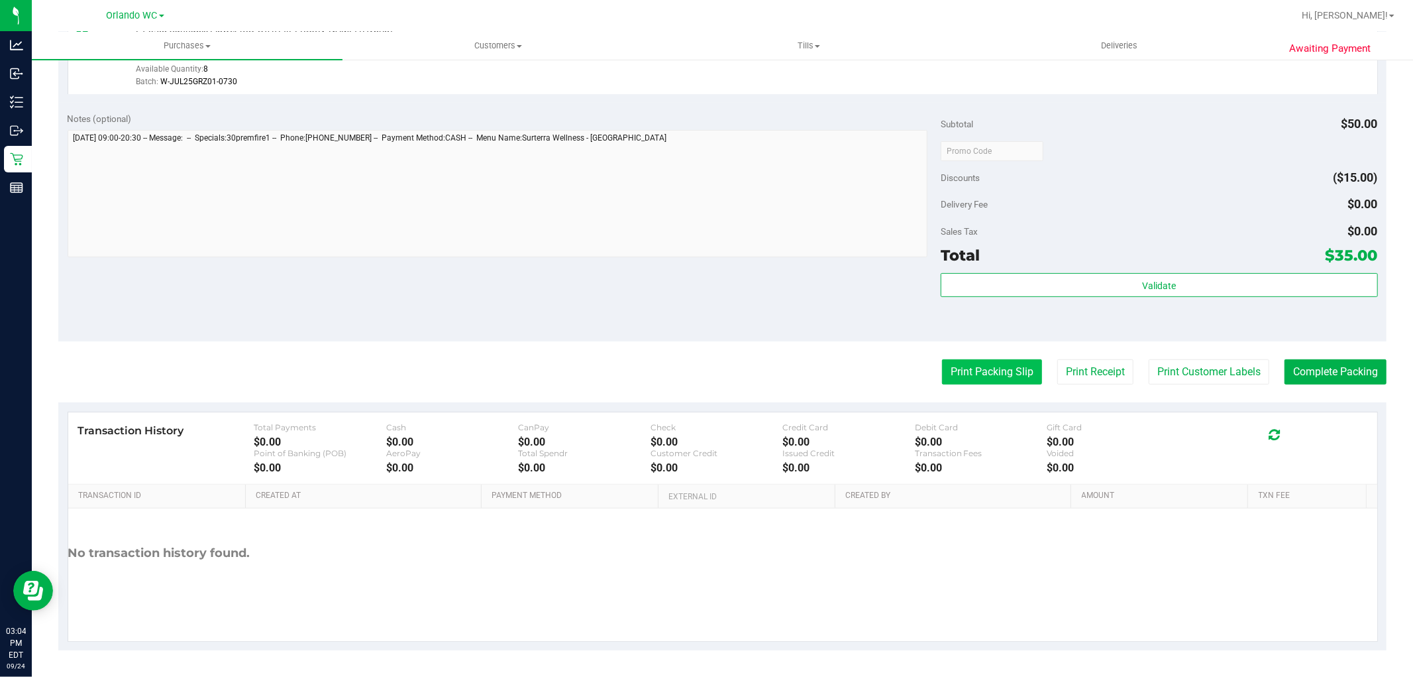
click at [989, 379] on button "Print Packing Slip" at bounding box center [992, 371] width 100 height 25
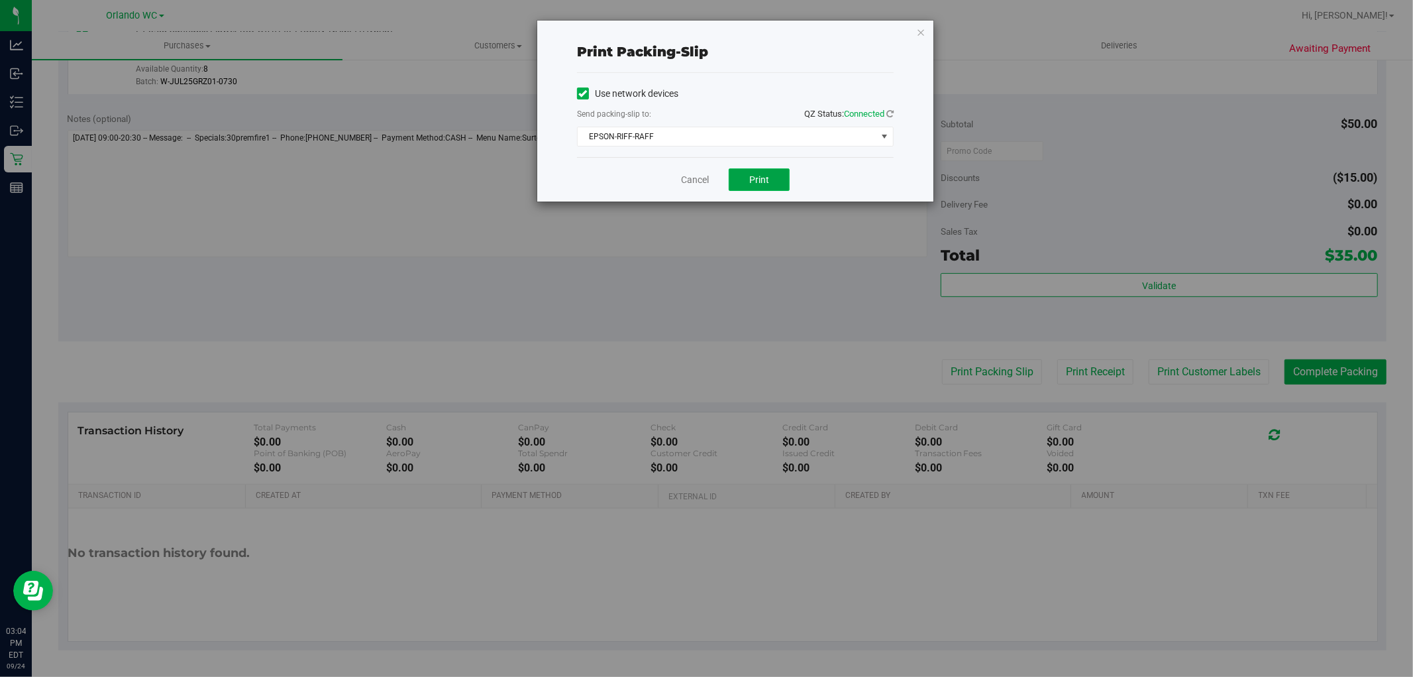
click at [774, 174] on button "Print" at bounding box center [759, 179] width 61 height 23
click at [691, 180] on link "Cancel" at bounding box center [695, 180] width 28 height 14
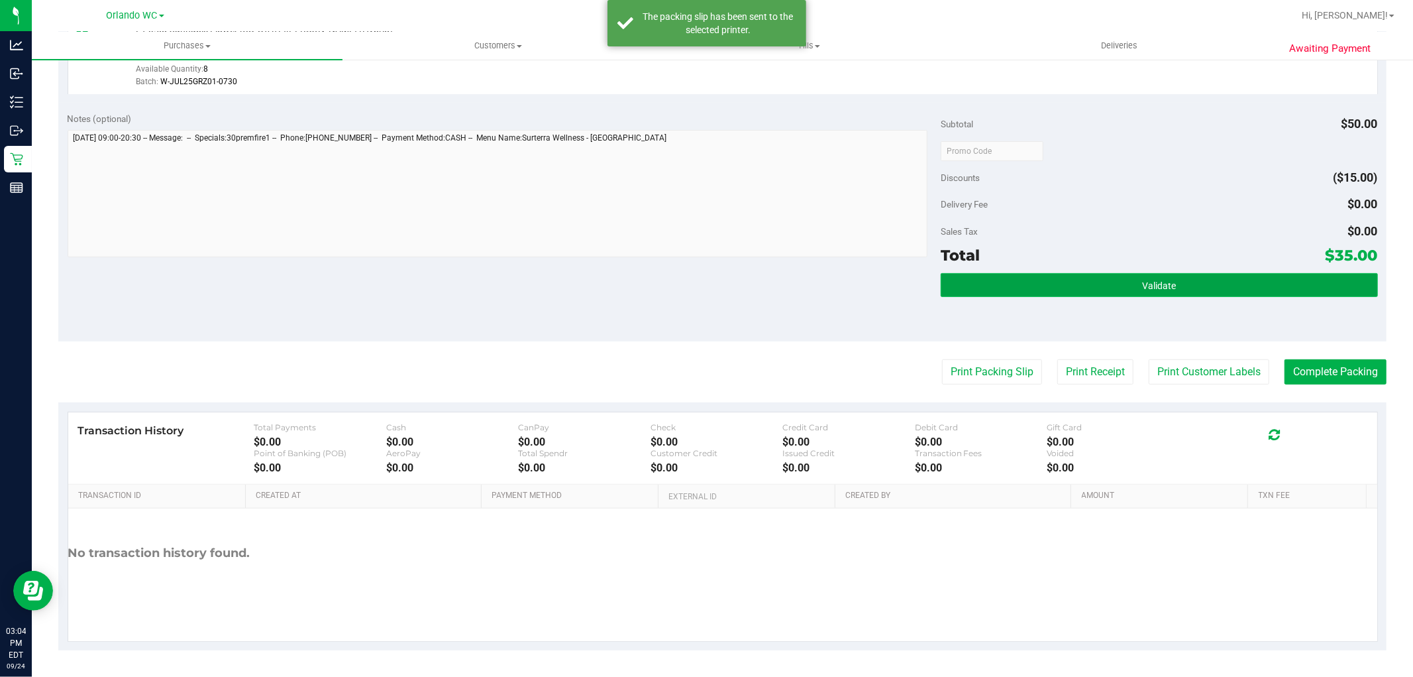
click at [1202, 278] on button "Validate" at bounding box center [1159, 285] width 437 height 24
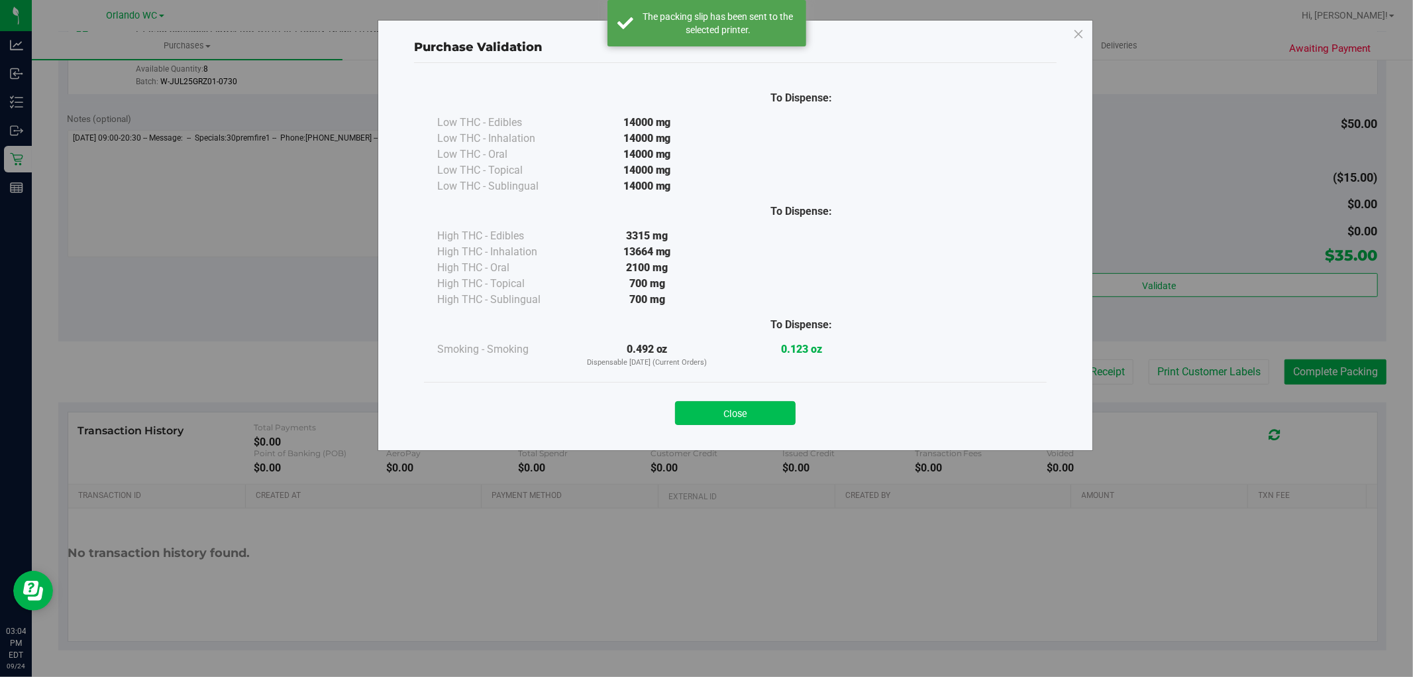
click at [742, 421] on button "Close" at bounding box center [735, 413] width 121 height 24
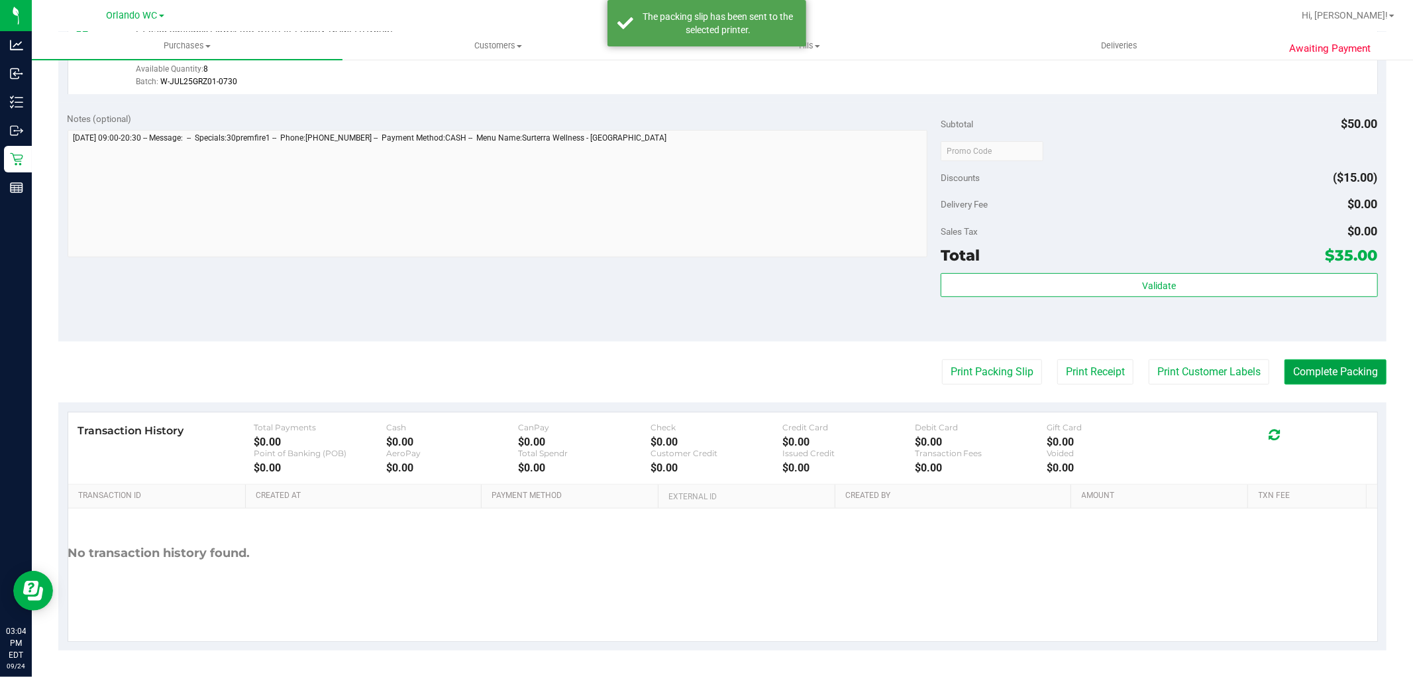
click at [1311, 366] on button "Complete Packing" at bounding box center [1336, 371] width 102 height 25
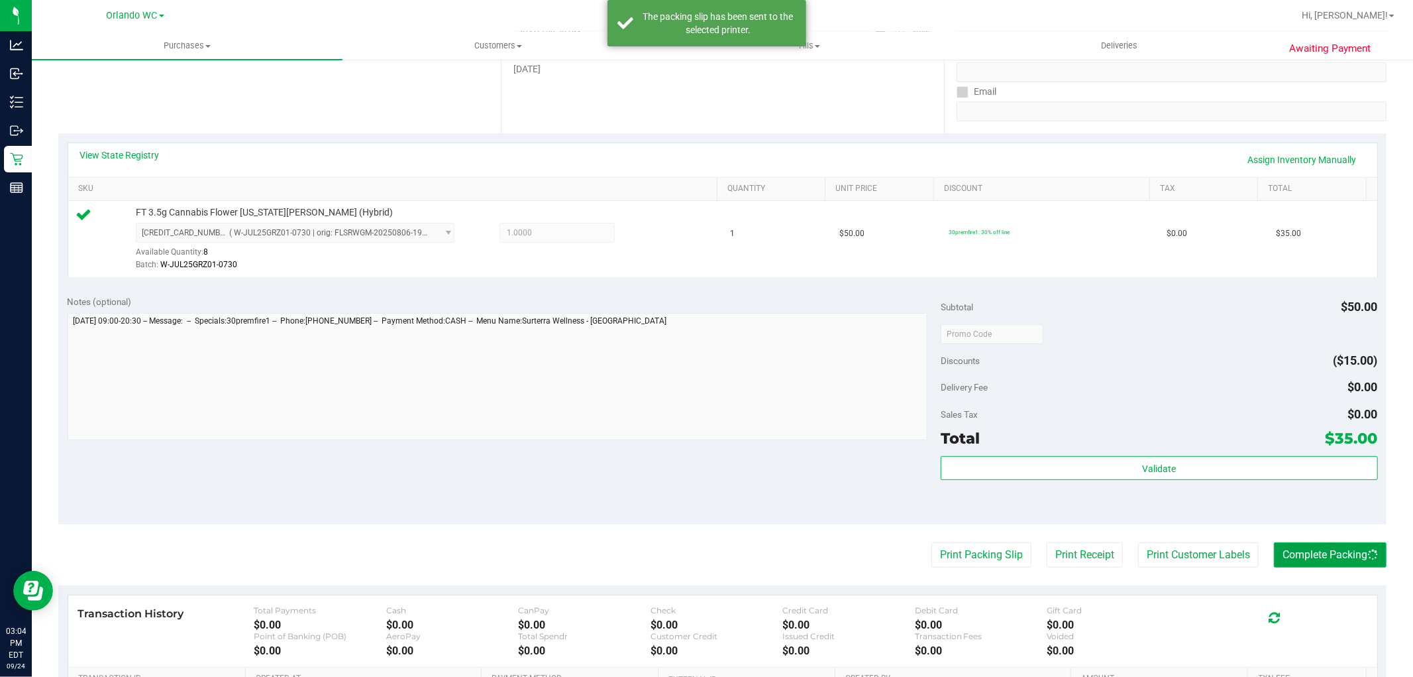
scroll to position [0, 0]
